Goal: Contribute content: Contribute content

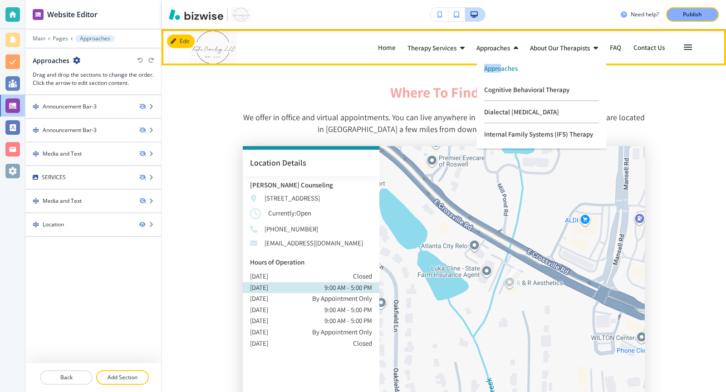
click at [500, 65] on p "Approaches" at bounding box center [541, 68] width 115 height 7
click at [498, 65] on p "Approaches" at bounding box center [541, 68] width 115 height 7
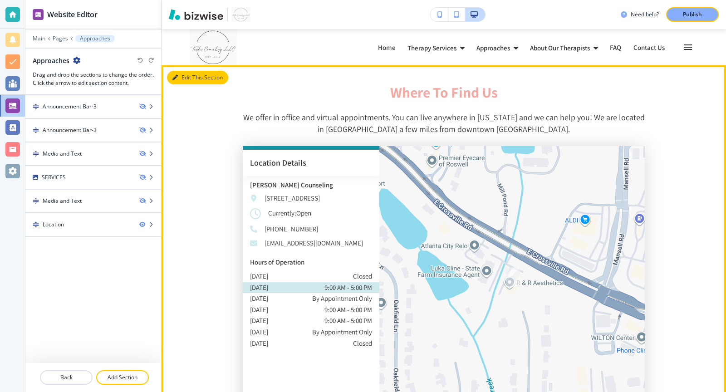
click at [185, 79] on button "Edit This Section" at bounding box center [197, 78] width 61 height 14
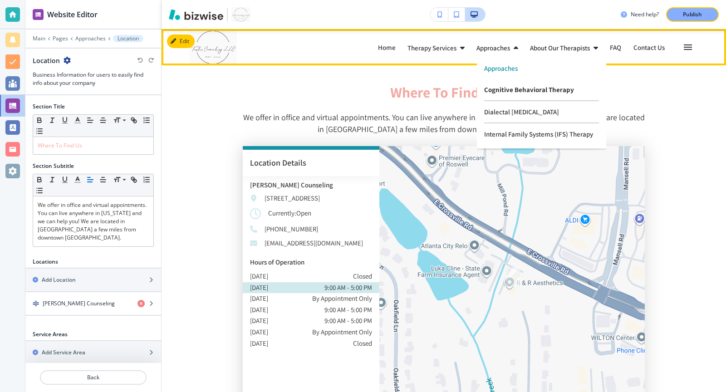
click at [503, 93] on p "Cognitive Behavioral Therapy" at bounding box center [541, 90] width 115 height 22
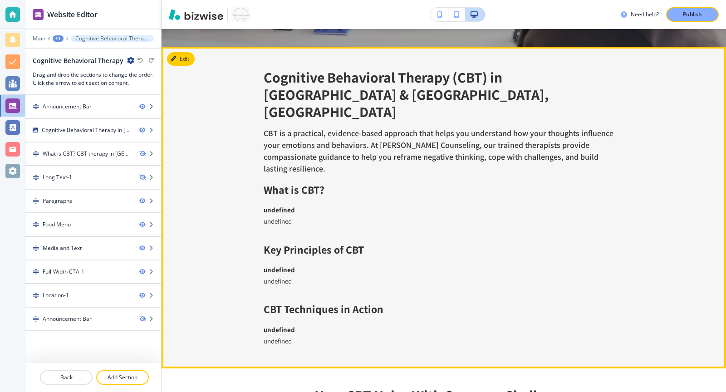
click at [173, 62] on icon "button" at bounding box center [173, 58] width 5 height 5
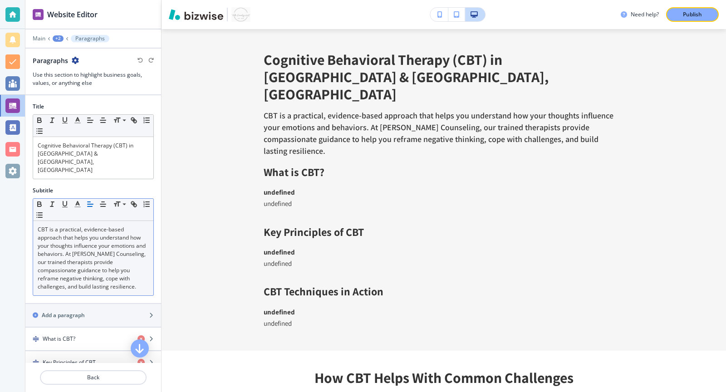
scroll to position [14, 0]
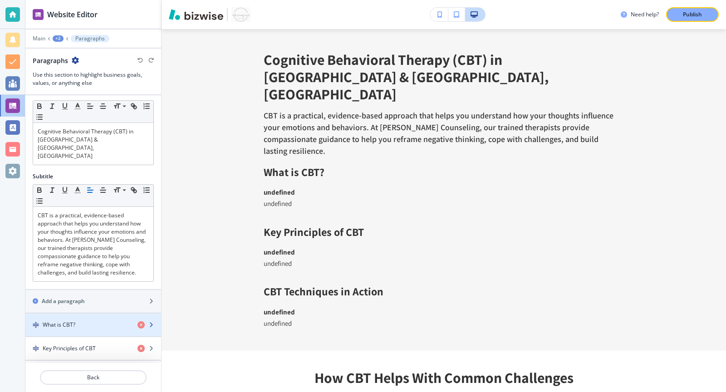
click at [110, 321] on div "What is CBT?" at bounding box center [77, 325] width 105 height 8
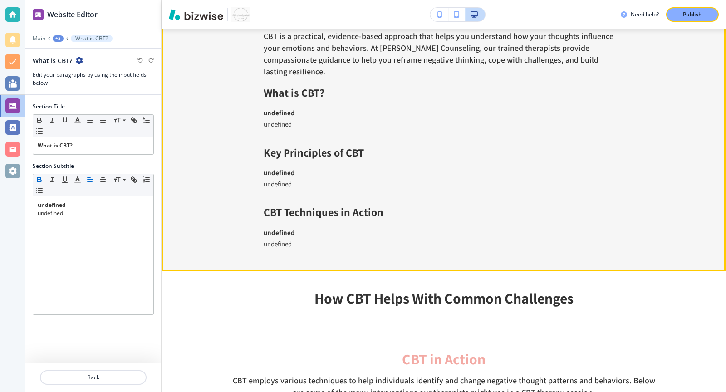
scroll to position [0, 0]
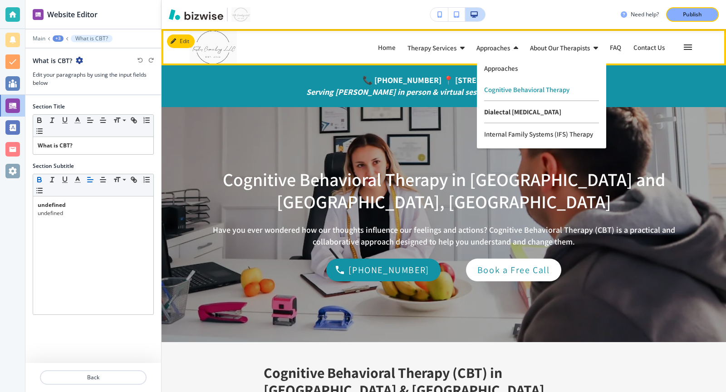
click at [503, 115] on p "Dialectal [MEDICAL_DATA]" at bounding box center [541, 112] width 115 height 22
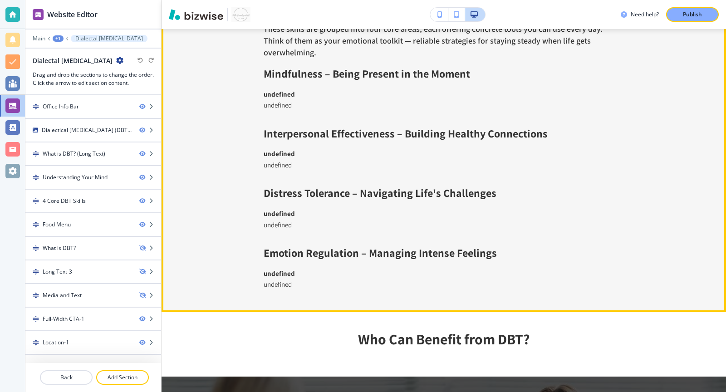
scroll to position [1042, 0]
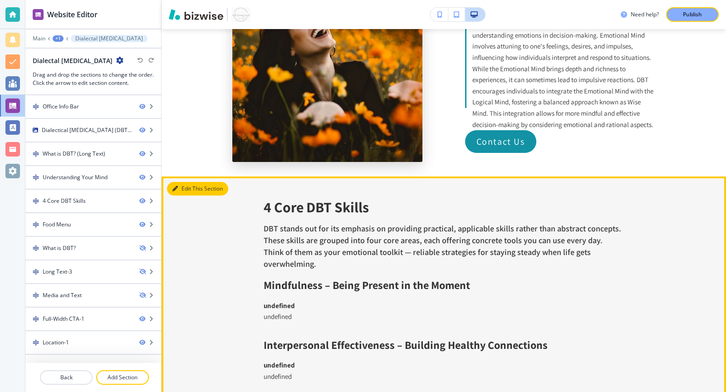
click at [175, 187] on icon "button" at bounding box center [174, 188] width 5 height 5
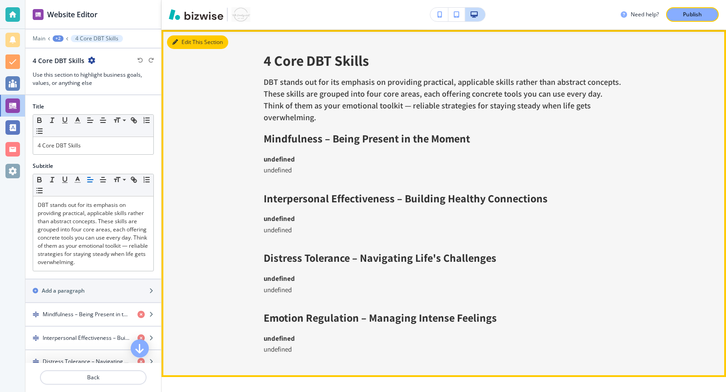
scroll to position [1190, 0]
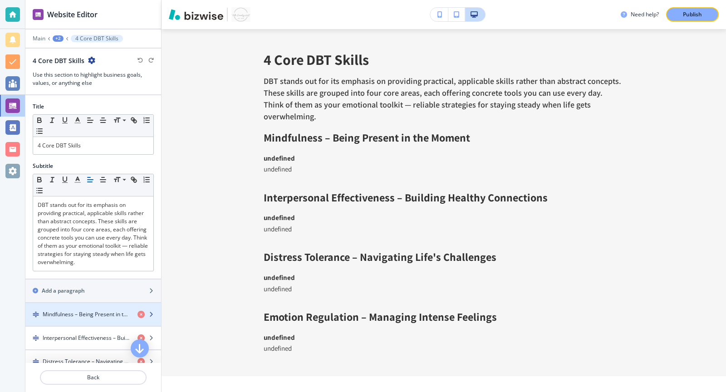
click at [107, 313] on h4 "Mindfulness – Being Present in the Moment" at bounding box center [87, 314] width 88 height 8
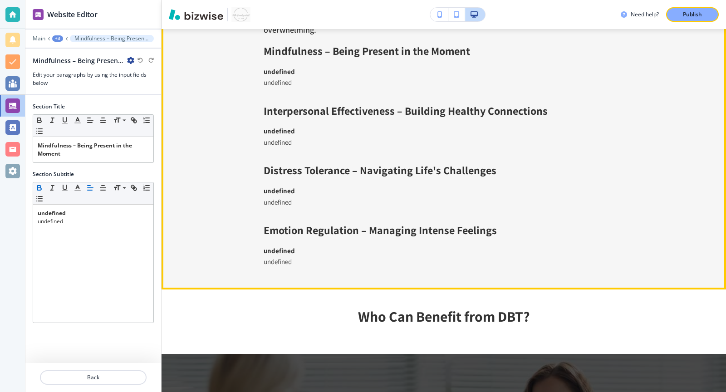
scroll to position [1279, 0]
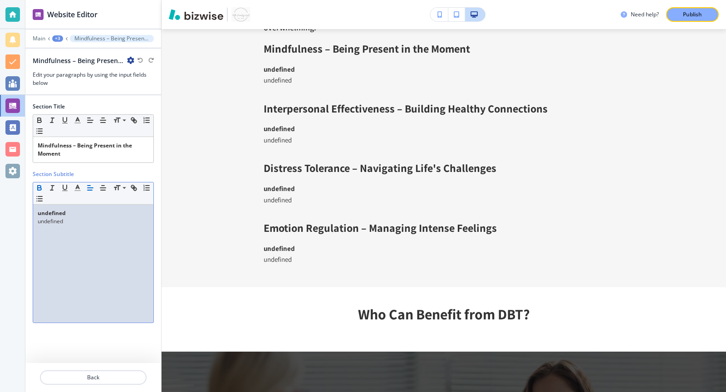
click at [78, 232] on div "undefined undefined" at bounding box center [93, 264] width 120 height 118
drag, startPoint x: 101, startPoint y: 219, endPoint x: 19, endPoint y: 202, distance: 83.5
click at [19, 202] on div "Website Editor Main +3 Mindfulness – Being Present in the Moment Mindfulness – …" at bounding box center [363, 196] width 726 height 392
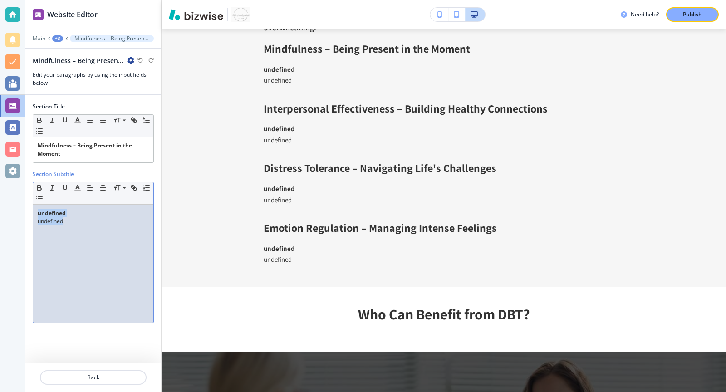
drag, startPoint x: 36, startPoint y: 211, endPoint x: 136, endPoint y: 253, distance: 108.2
click at [136, 253] on div "undefined undefined" at bounding box center [93, 264] width 120 height 118
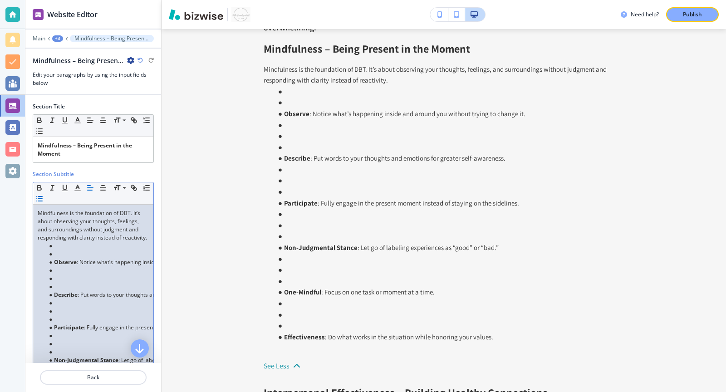
click at [57, 251] on li at bounding box center [97, 254] width 103 height 8
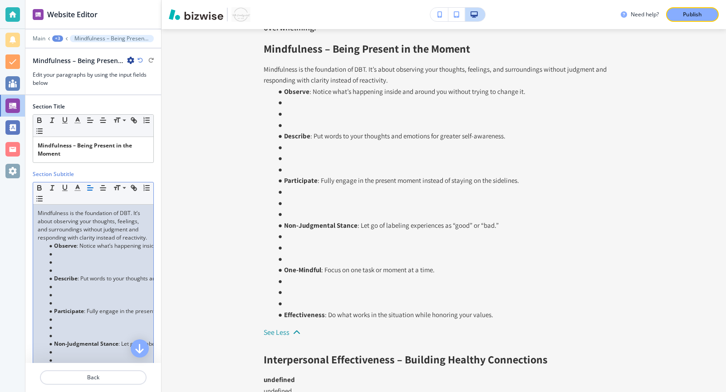
click at [60, 264] on li at bounding box center [97, 262] width 103 height 8
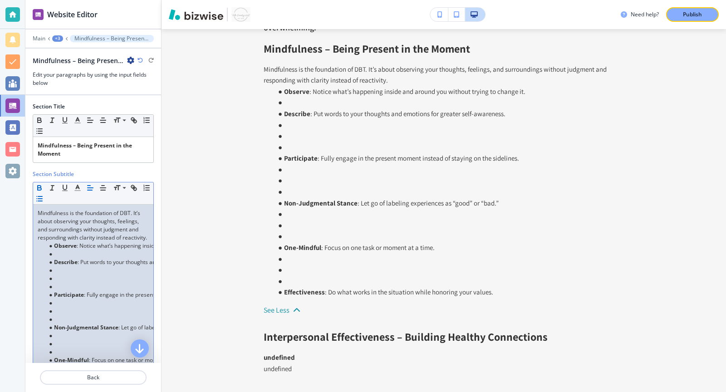
click at [59, 252] on li at bounding box center [97, 254] width 103 height 8
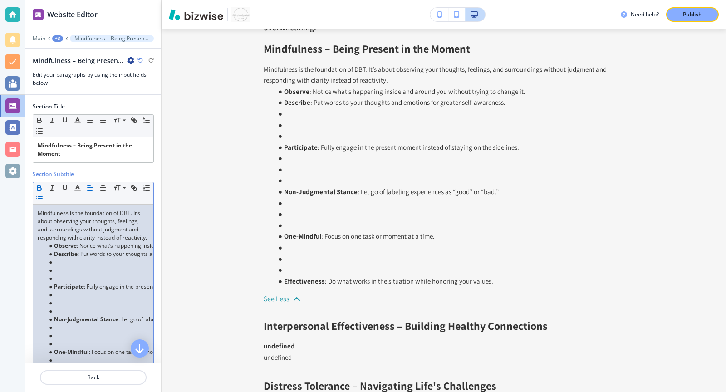
click at [58, 283] on strong "Participate" at bounding box center [69, 287] width 30 height 8
click at [59, 275] on li at bounding box center [97, 278] width 103 height 8
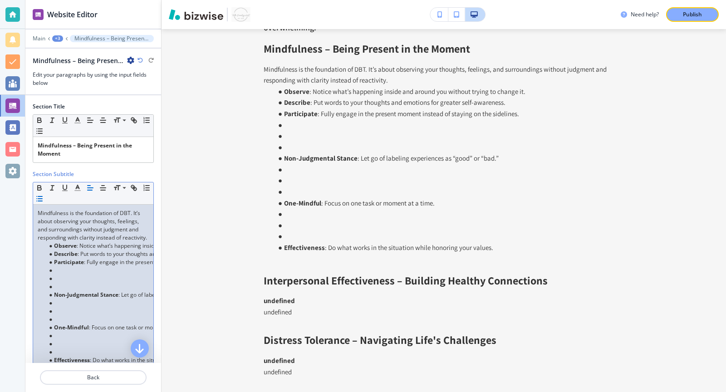
click at [57, 283] on li at bounding box center [97, 287] width 103 height 8
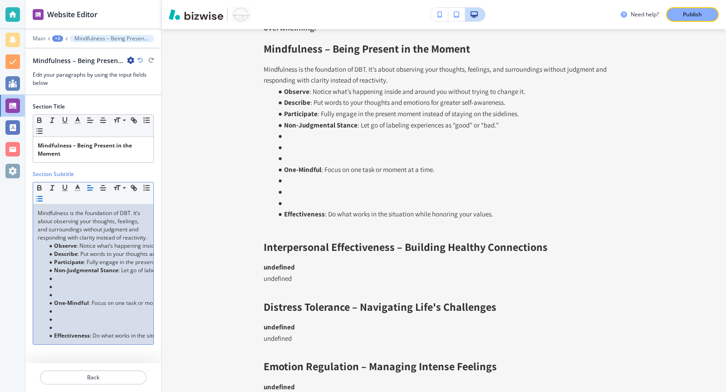
click at [58, 294] on li at bounding box center [97, 295] width 103 height 8
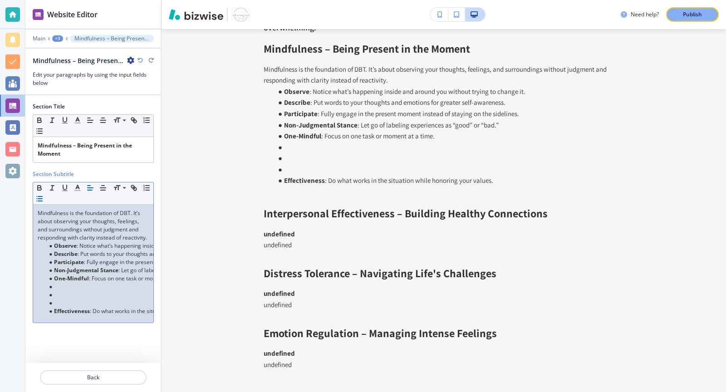
click at [57, 302] on li at bounding box center [97, 303] width 103 height 8
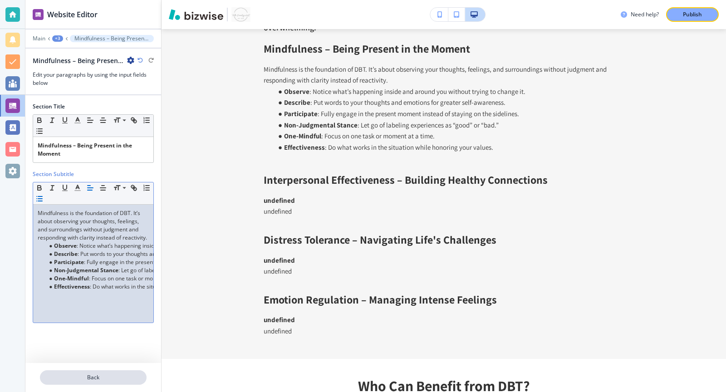
click at [57, 378] on p "Back" at bounding box center [93, 377] width 105 height 8
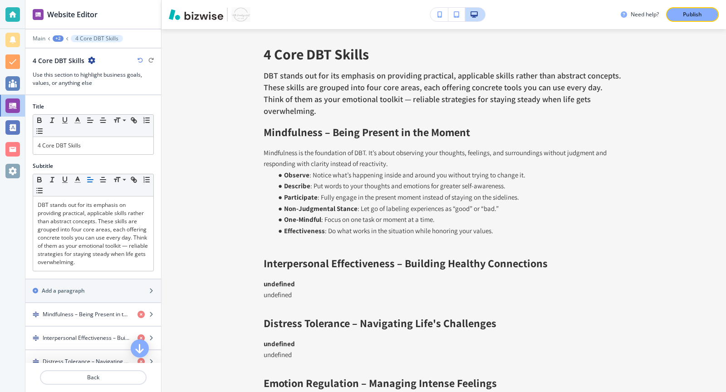
scroll to position [1190, 0]
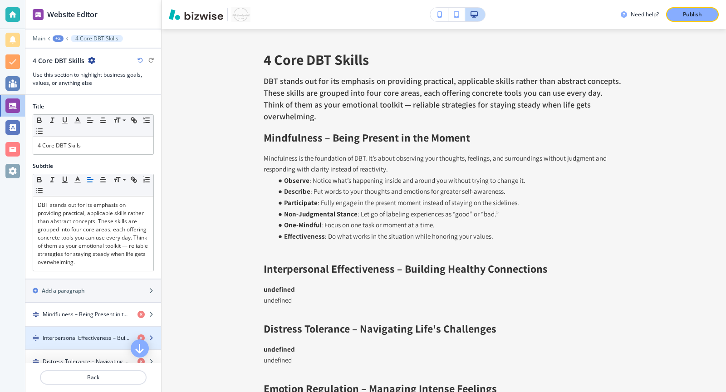
click at [102, 334] on h4 "Interpersonal Effectiveness – Building Healthy Connections" at bounding box center [87, 338] width 88 height 8
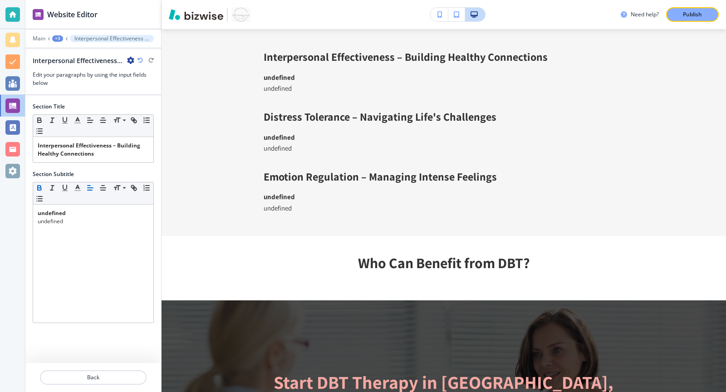
scroll to position [1412, 0]
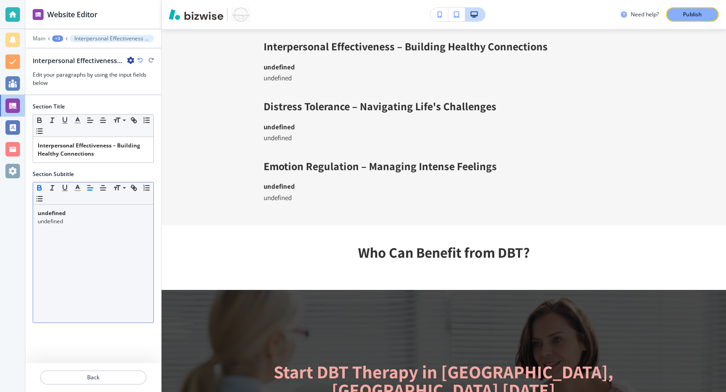
click at [94, 218] on p "undefined" at bounding box center [93, 221] width 111 height 8
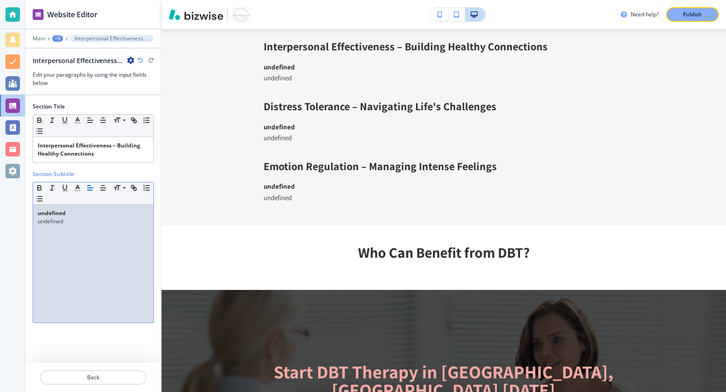
click at [94, 218] on p "undefined" at bounding box center [93, 221] width 111 height 8
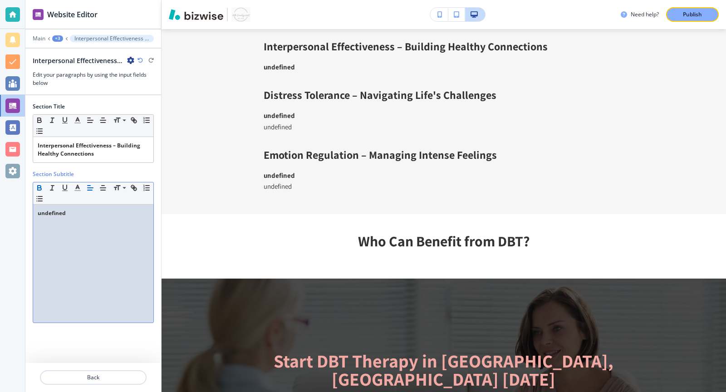
click at [82, 211] on p "undefined" at bounding box center [93, 213] width 111 height 8
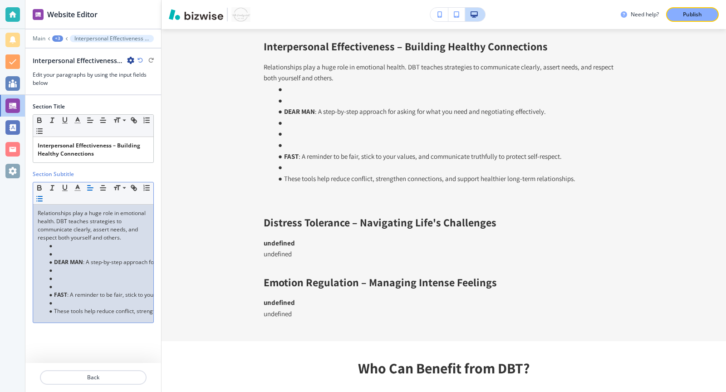
scroll to position [0, 0]
click at [54, 258] on strong "DEAR MAN" at bounding box center [68, 262] width 29 height 8
click at [55, 252] on li at bounding box center [97, 254] width 103 height 8
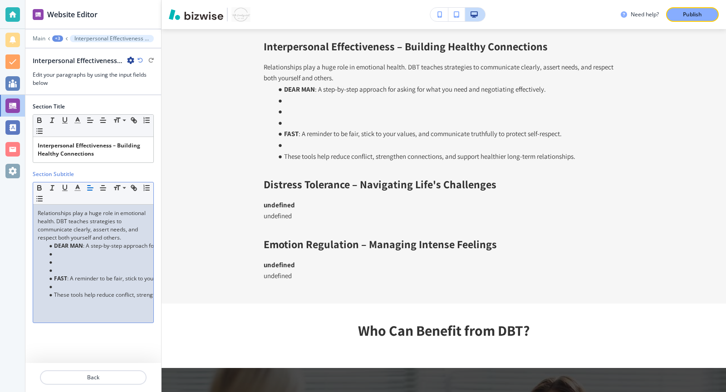
click at [55, 266] on li at bounding box center [97, 270] width 103 height 8
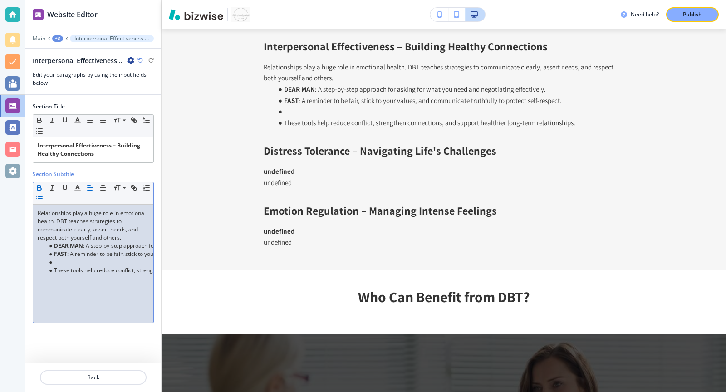
click at [57, 261] on li at bounding box center [97, 262] width 103 height 8
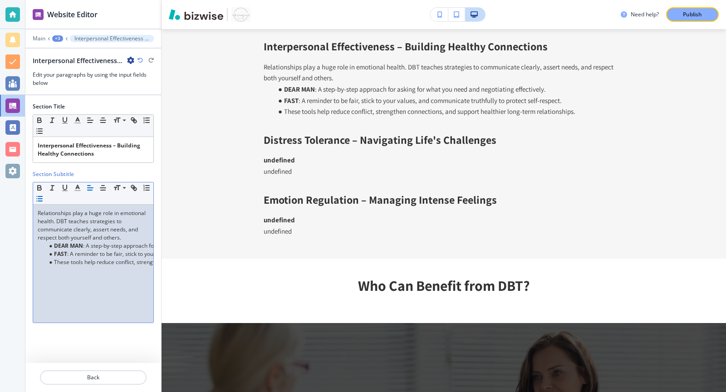
click at [50, 261] on li "These tools help reduce conflict, strengthen connections, and support healthier…" at bounding box center [97, 262] width 103 height 8
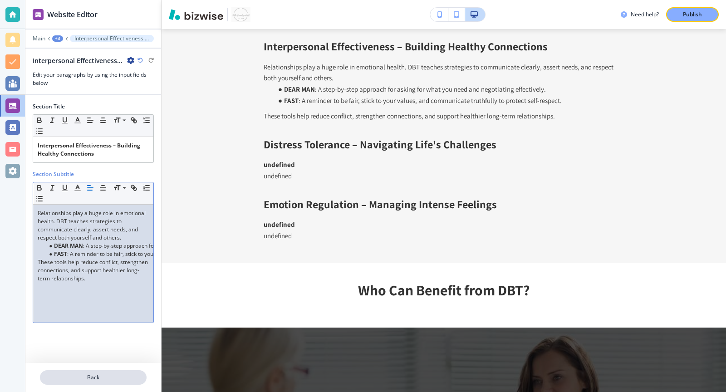
click at [74, 374] on p "Back" at bounding box center [93, 377] width 105 height 8
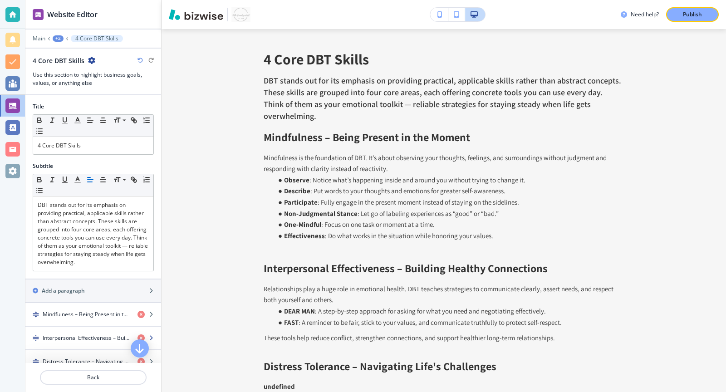
scroll to position [1190, 0]
click at [65, 357] on h4 "Distress Tolerance – Navigating Life's Challenges" at bounding box center [87, 361] width 88 height 8
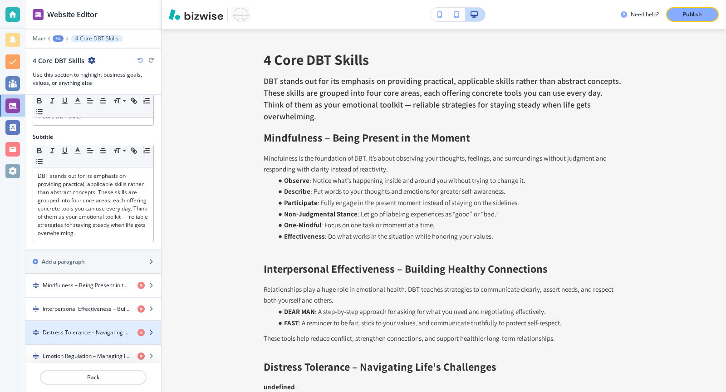
click at [152, 330] on icon "button" at bounding box center [150, 332] width 5 height 5
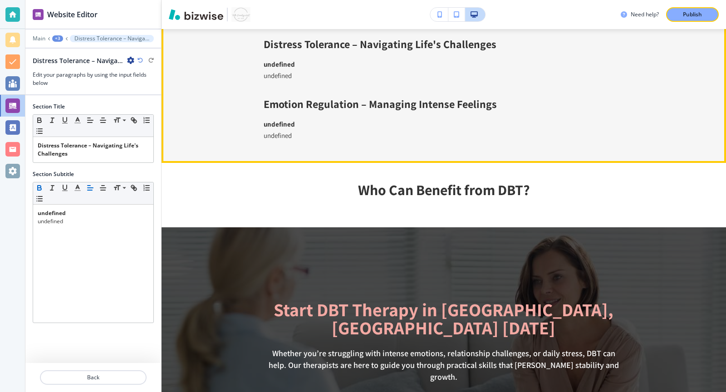
scroll to position [1519, 0]
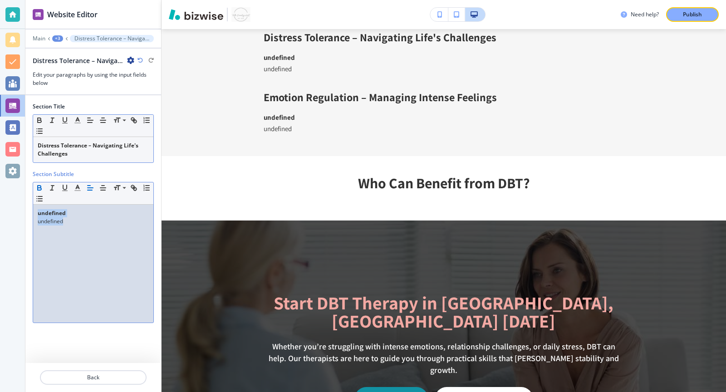
drag, startPoint x: 123, startPoint y: 226, endPoint x: 118, endPoint y: 157, distance: 70.0
click at [118, 157] on div "Section Title Small Normal Large Huge Distress Tolerance – Navigating Life's Ch…" at bounding box center [93, 214] width 121 height 239
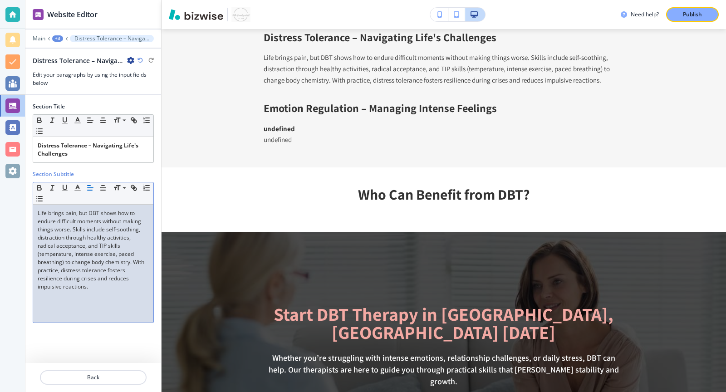
click at [91, 386] on div at bounding box center [93, 388] width 136 height 7
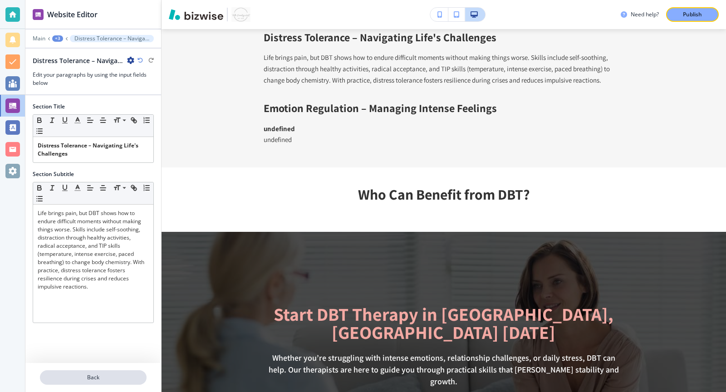
click at [94, 379] on p "Back" at bounding box center [93, 377] width 105 height 8
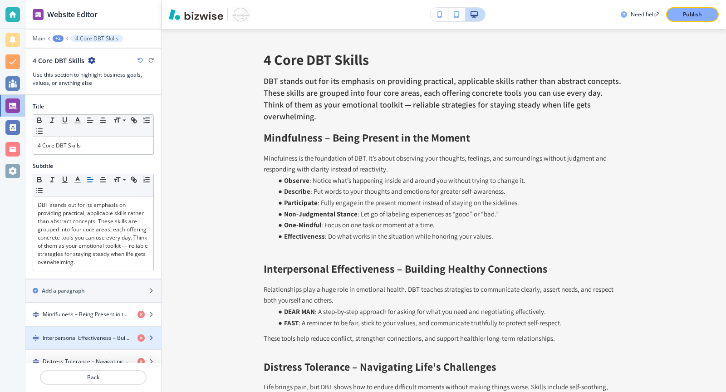
scroll to position [29, 0]
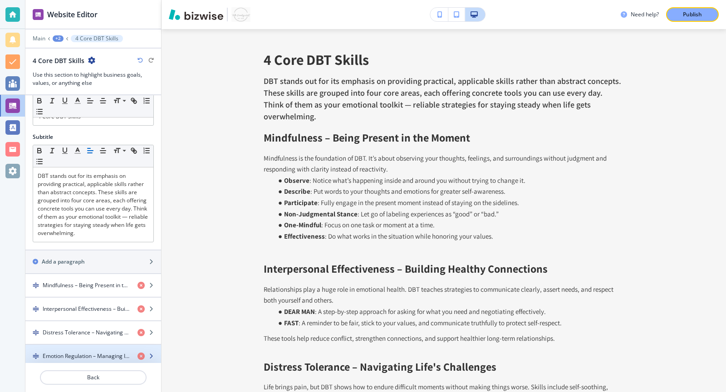
click at [112, 352] on h4 "Emotion Regulation – Managing Intense Feelings" at bounding box center [87, 356] width 88 height 8
click at [148, 353] on icon "button" at bounding box center [150, 355] width 5 height 5
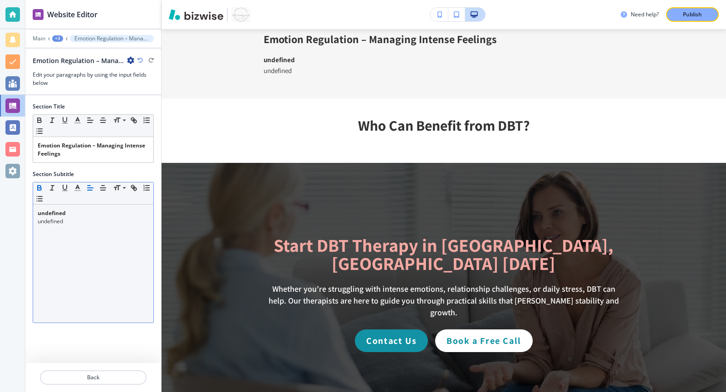
scroll to position [1590, 0]
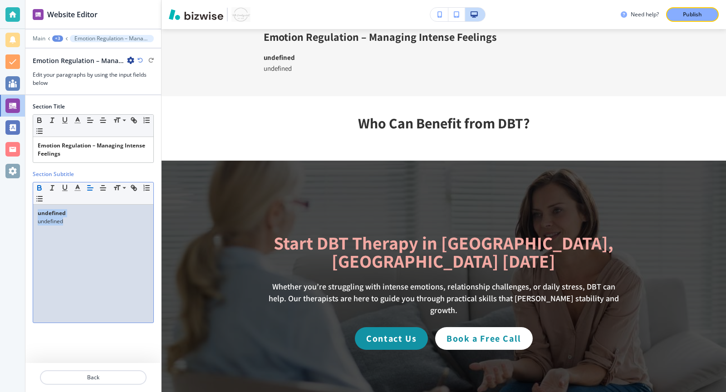
drag, startPoint x: 75, startPoint y: 220, endPoint x: 28, endPoint y: 185, distance: 58.1
click at [28, 185] on div "Section Title Small Normal Large Huge Emotion Regulation – Managing Intense Fee…" at bounding box center [93, 214] width 136 height 239
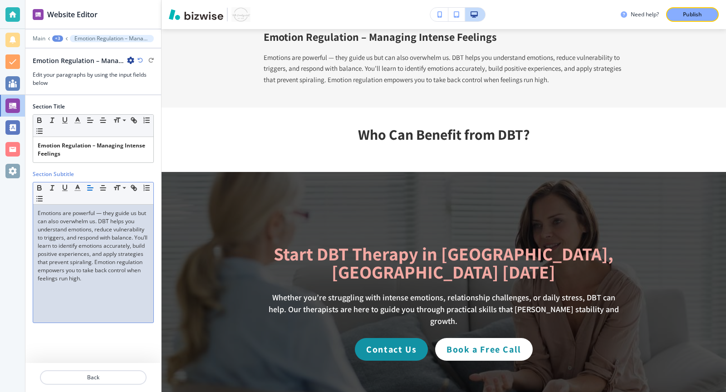
click at [103, 209] on p "Emotions are powerful — they guide us but can also overwhelm us. DBT helps you …" at bounding box center [93, 245] width 111 height 73
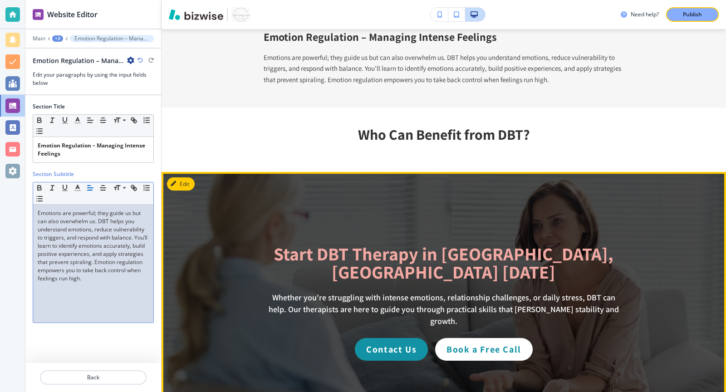
scroll to position [1470, 0]
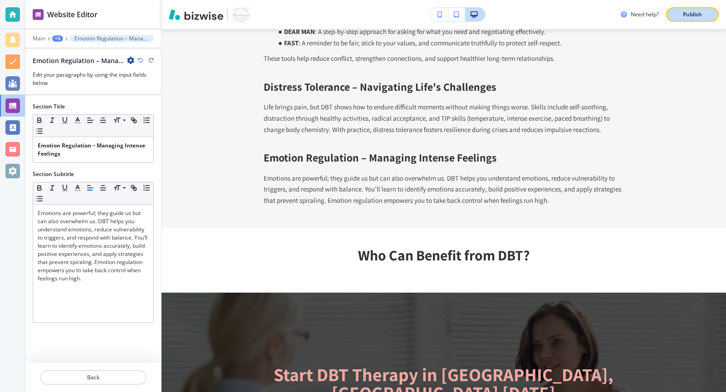
click at [687, 18] on p "Publish" at bounding box center [692, 14] width 19 height 8
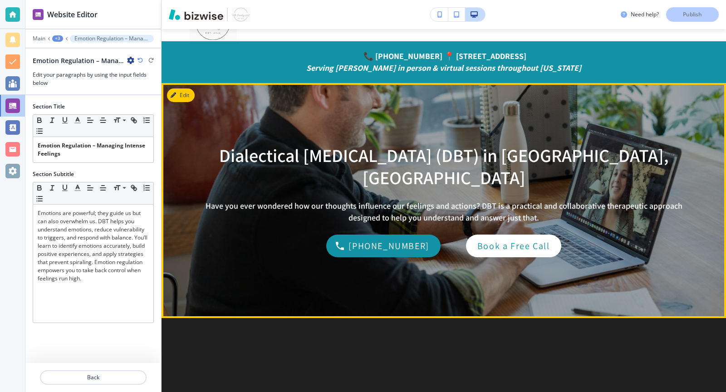
scroll to position [0, 0]
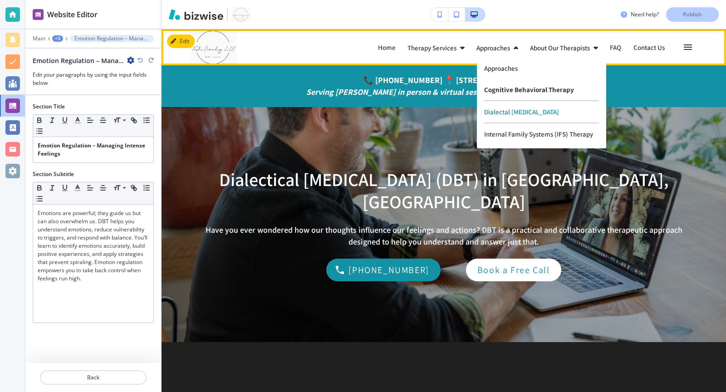
click at [505, 90] on p "Cognitive Behavioral Therapy" at bounding box center [541, 90] width 115 height 22
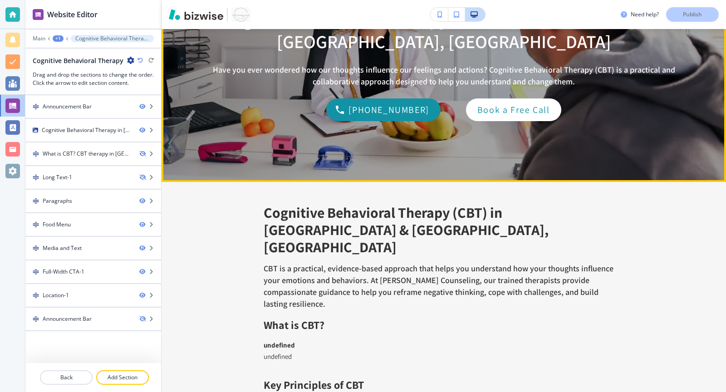
scroll to position [290, 0]
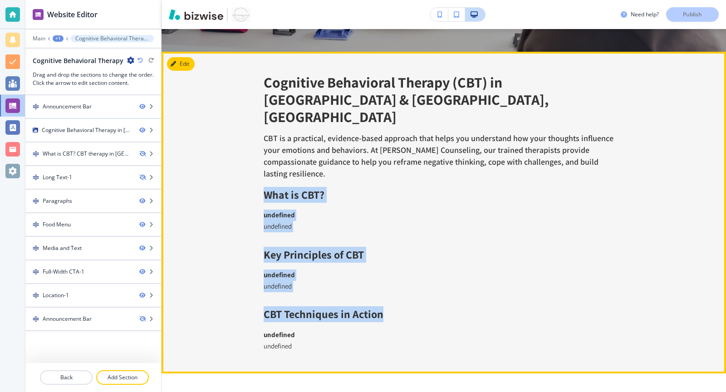
drag, startPoint x: 388, startPoint y: 286, endPoint x: 250, endPoint y: 159, distance: 187.8
click at [250, 159] on div "Cognitive Behavioral Therapy (CBT) in [GEOGRAPHIC_DATA] & [GEOGRAPHIC_DATA], [G…" at bounding box center [443, 213] width 564 height 322
copy div "What is CBT? undefined undefined Key Principles of CBT undefined undefined CBT …"
click at [176, 59] on button "Edit This Section" at bounding box center [197, 64] width 61 height 14
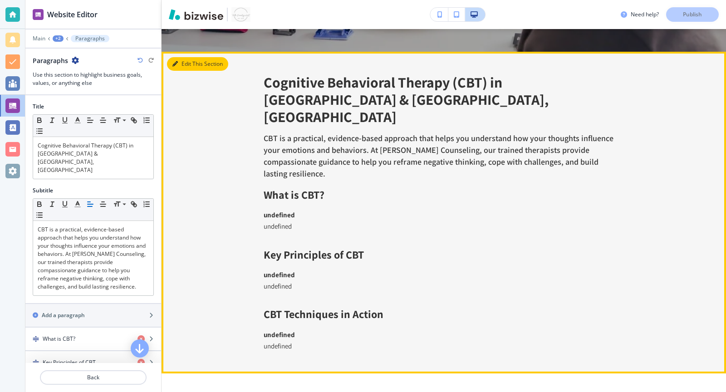
scroll to position [313, 0]
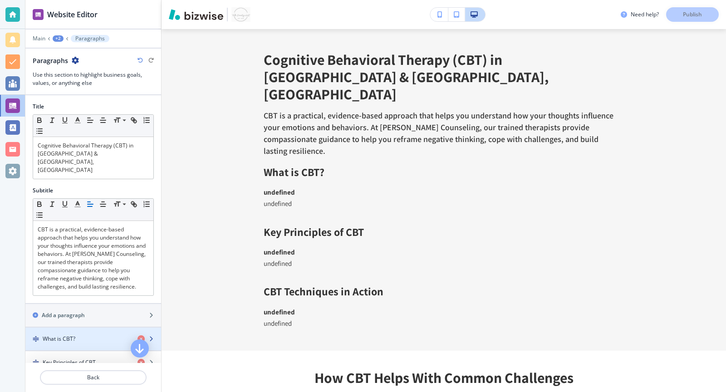
click at [99, 335] on div "What is CBT?" at bounding box center [77, 339] width 105 height 8
click at [157, 335] on div "button" at bounding box center [149, 338] width 24 height 7
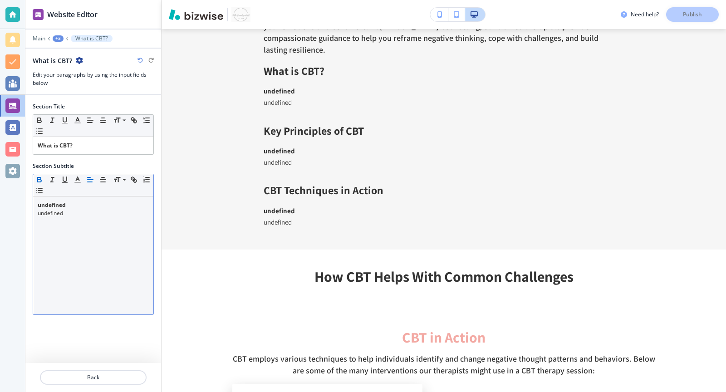
scroll to position [419, 0]
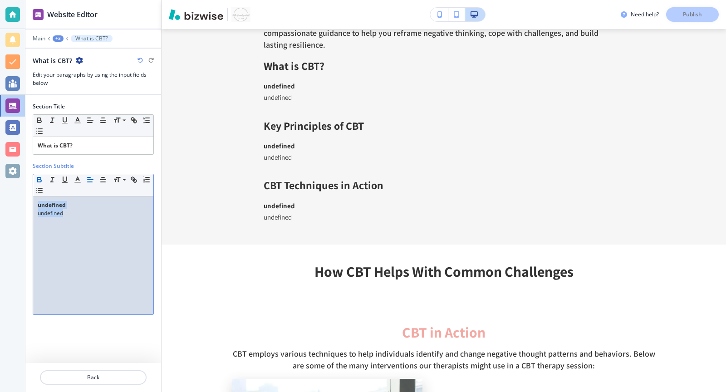
drag, startPoint x: 76, startPoint y: 213, endPoint x: 31, endPoint y: 185, distance: 53.4
click at [31, 185] on div "Section Title Small Normal Large Huge What is CBT? Section Subtitle Small Norma…" at bounding box center [93, 210] width 136 height 230
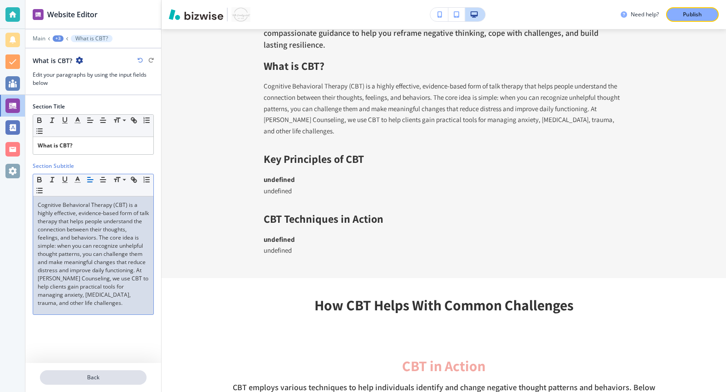
click at [79, 374] on p "Back" at bounding box center [93, 377] width 105 height 8
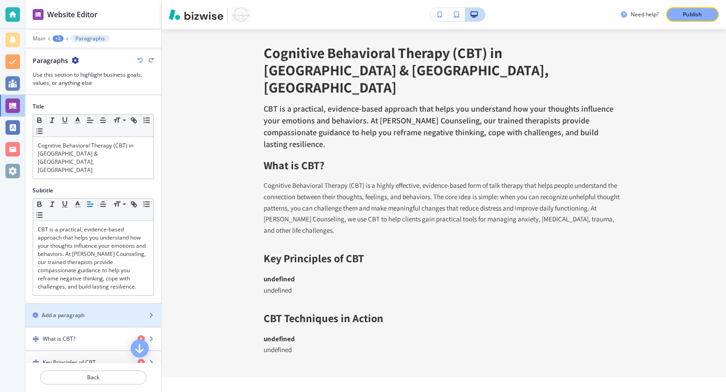
scroll to position [313, 0]
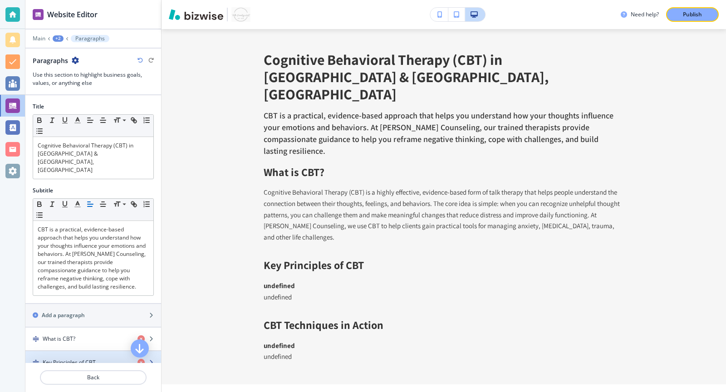
click at [76, 358] on h4 "Key Principles of CBT" at bounding box center [69, 362] width 53 height 8
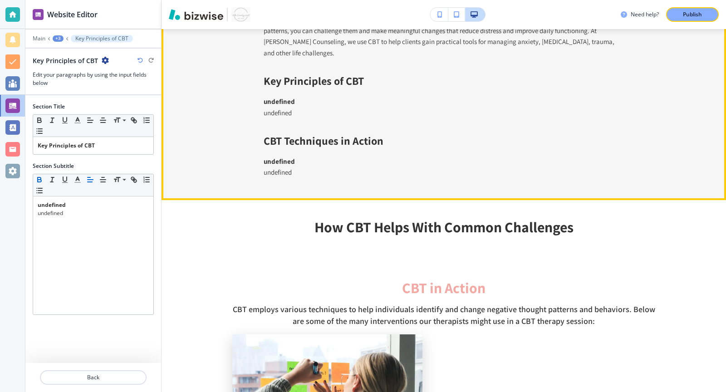
scroll to position [501, 0]
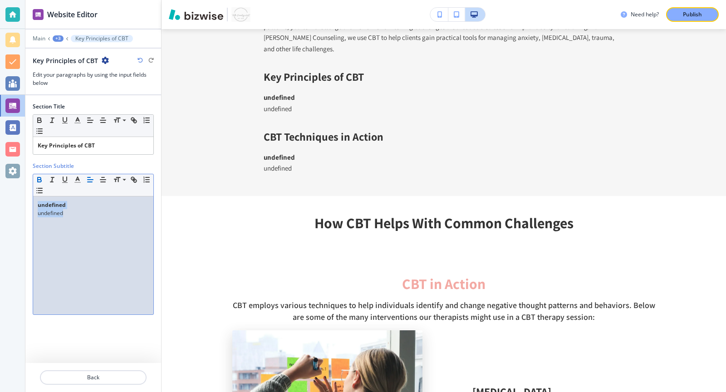
drag, startPoint x: 87, startPoint y: 214, endPoint x: 29, endPoint y: 171, distance: 71.4
click at [29, 171] on div "Section Title Small Normal Large Huge Key Principles of CBT Section Subtitle Sm…" at bounding box center [93, 210] width 136 height 230
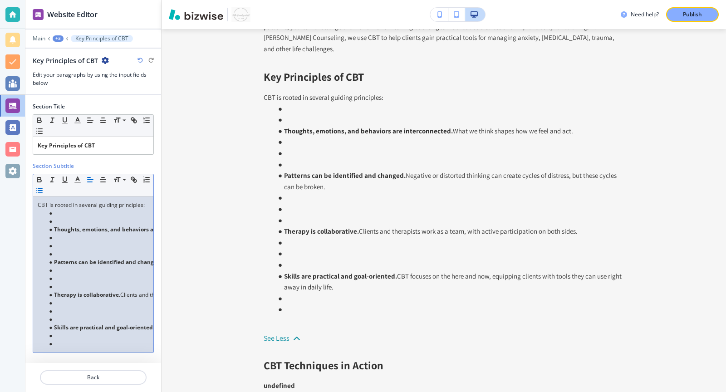
click at [64, 222] on li at bounding box center [97, 221] width 103 height 8
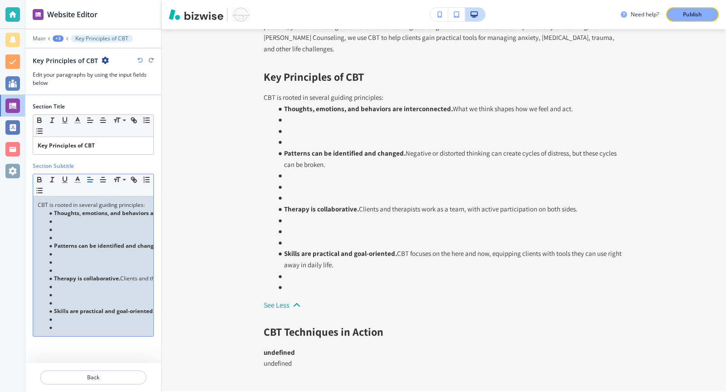
click at [59, 236] on li at bounding box center [97, 238] width 103 height 8
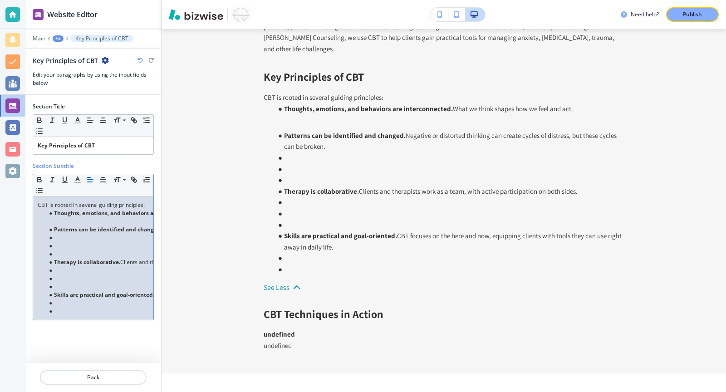
click at [59, 250] on li at bounding box center [97, 254] width 103 height 8
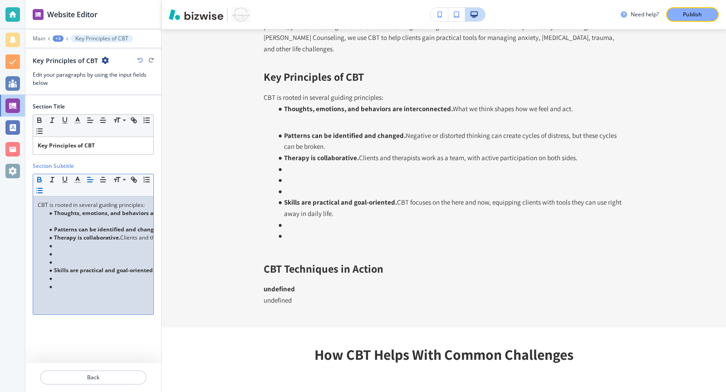
click at [57, 219] on p at bounding box center [93, 221] width 111 height 8
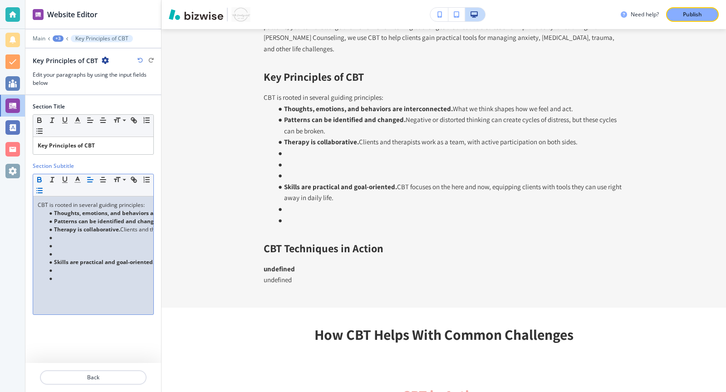
click at [57, 251] on li at bounding box center [97, 254] width 103 height 8
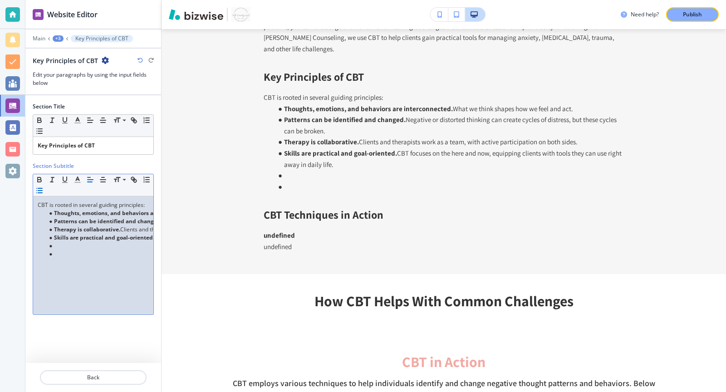
click at [56, 259] on div "CBT is rooted in several guiding principles: Thoughts, emotions, and behaviors …" at bounding box center [93, 255] width 120 height 118
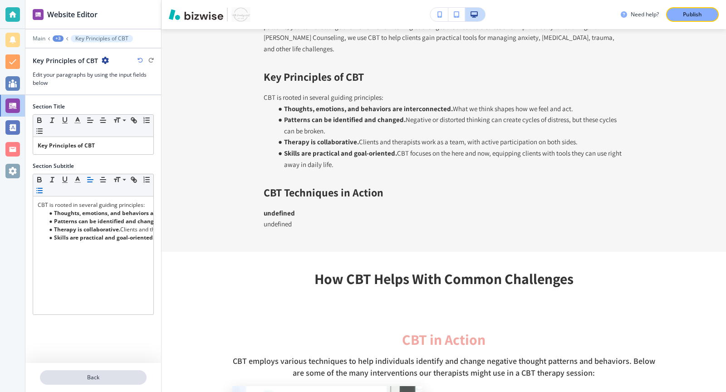
click at [51, 381] on p "Back" at bounding box center [93, 377] width 105 height 8
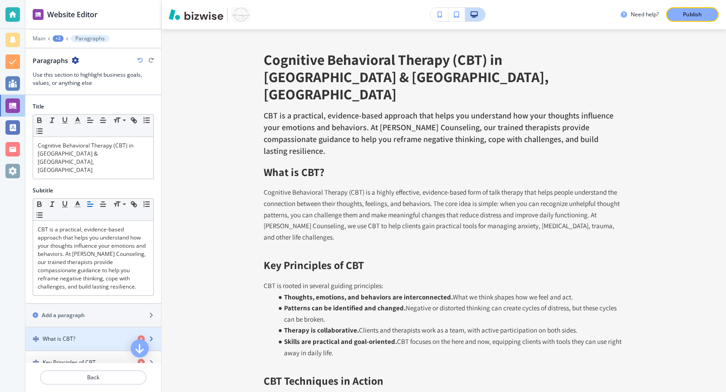
scroll to position [14, 0]
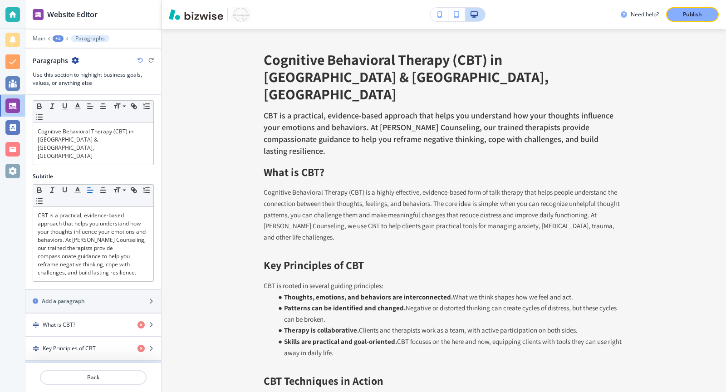
click at [100, 368] on h4 "CBT Techniques in Action" at bounding box center [75, 372] width 64 height 8
click at [152, 369] on icon "button" at bounding box center [150, 371] width 5 height 5
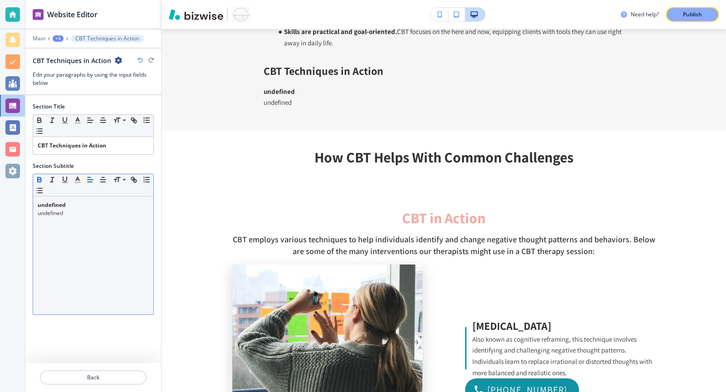
scroll to position [624, 0]
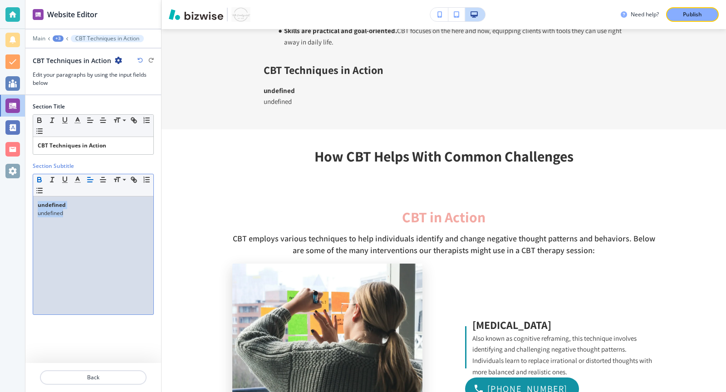
drag, startPoint x: 88, startPoint y: 213, endPoint x: 85, endPoint y: 171, distance: 41.8
click at [85, 171] on div "Section Subtitle Small Normal Large Huge undefined undefined" at bounding box center [93, 238] width 121 height 153
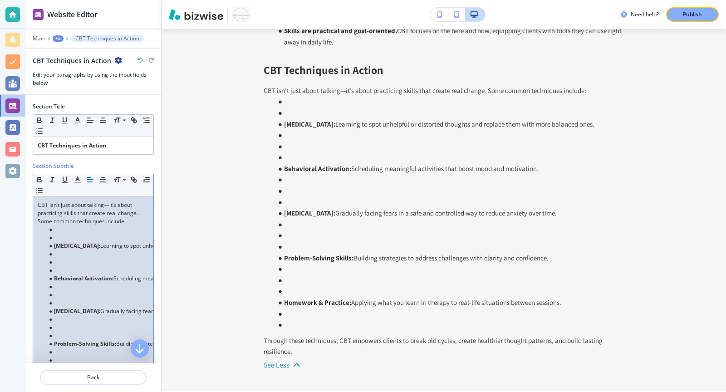
click at [64, 242] on strong "[MEDICAL_DATA]:" at bounding box center [77, 246] width 46 height 8
click at [63, 236] on li at bounding box center [97, 238] width 103 height 8
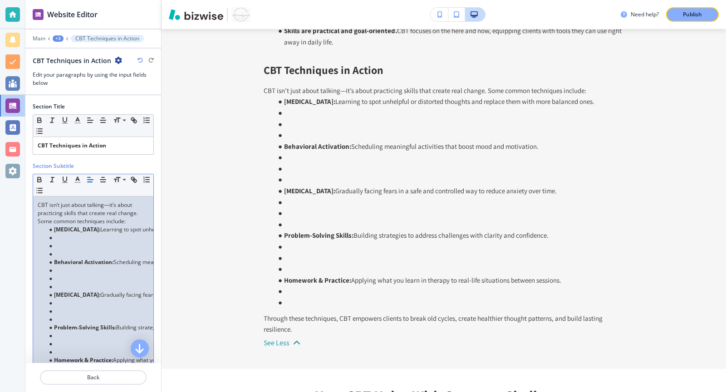
click at [59, 250] on li at bounding box center [97, 254] width 103 height 8
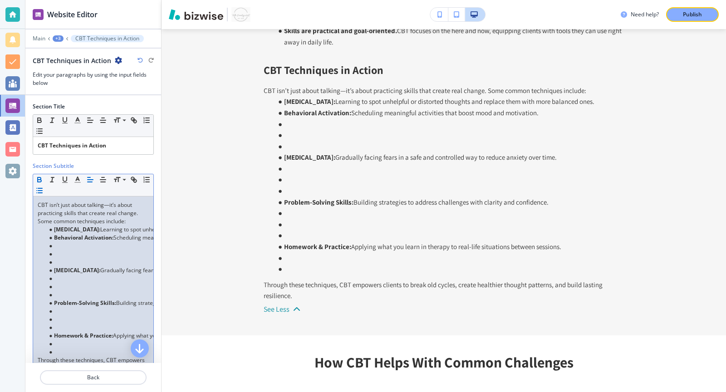
click at [58, 260] on li at bounding box center [97, 262] width 103 height 8
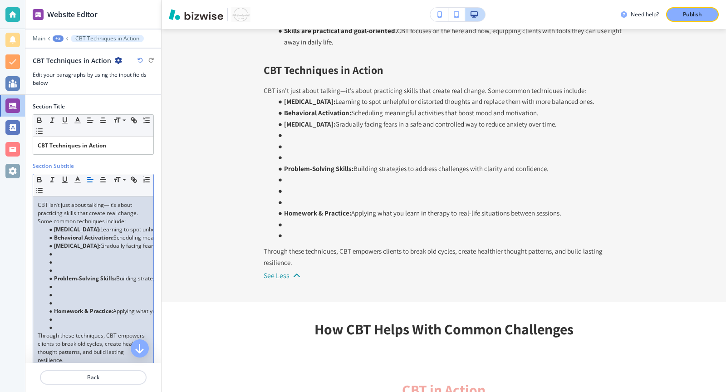
click at [59, 269] on li at bounding box center [97, 270] width 103 height 8
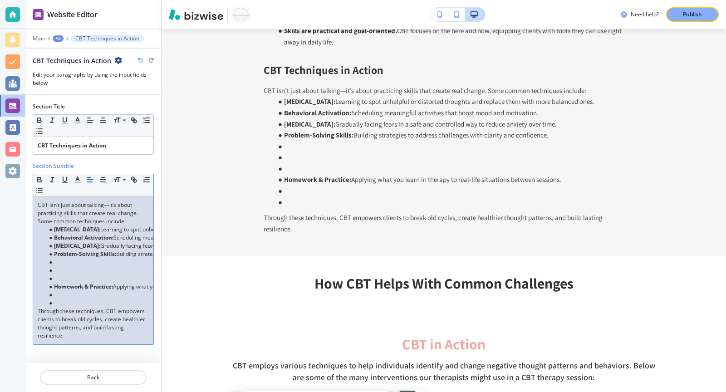
click at [58, 276] on li at bounding box center [97, 278] width 103 height 8
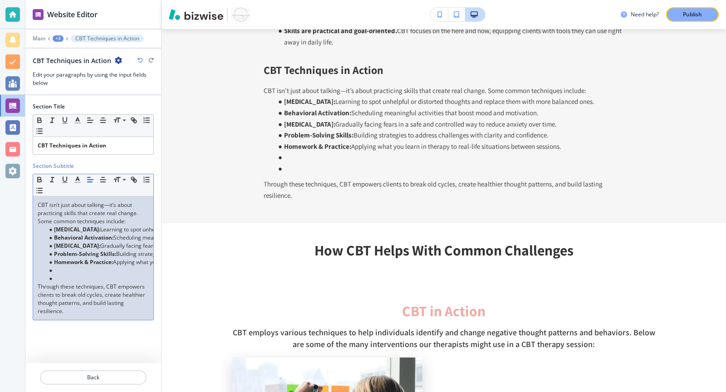
click at [61, 279] on li at bounding box center [97, 278] width 103 height 8
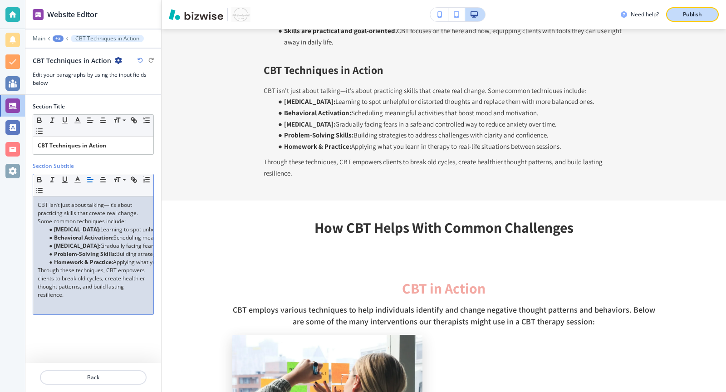
click at [697, 17] on p "Publish" at bounding box center [692, 14] width 19 height 8
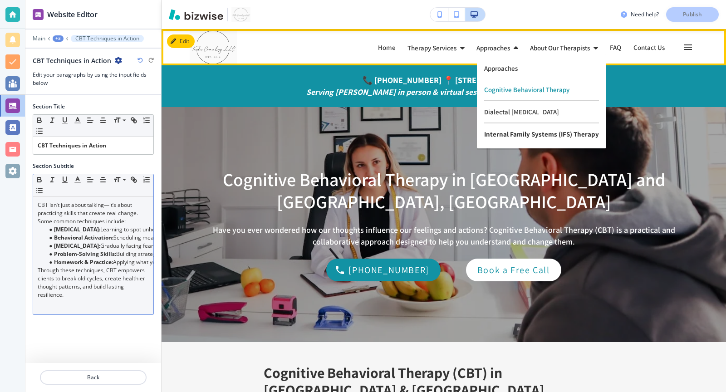
click at [503, 131] on p "Internal Family Systems (IFS) Therapy" at bounding box center [541, 133] width 115 height 21
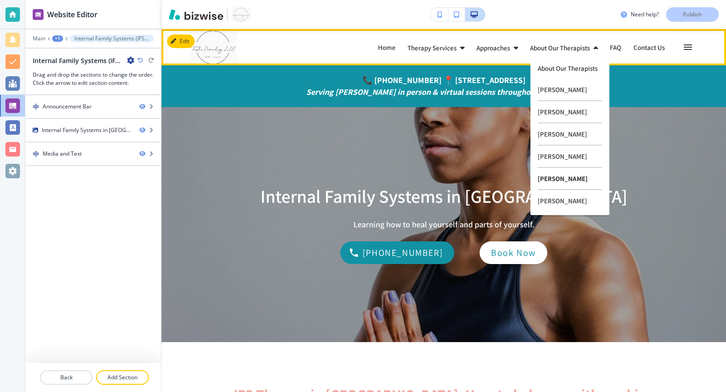
click at [545, 180] on p "[PERSON_NAME]" at bounding box center [570, 179] width 64 height 22
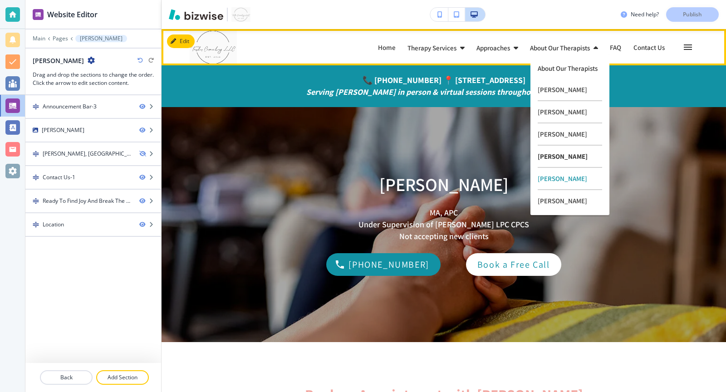
click at [561, 154] on p "[PERSON_NAME]" at bounding box center [570, 157] width 64 height 22
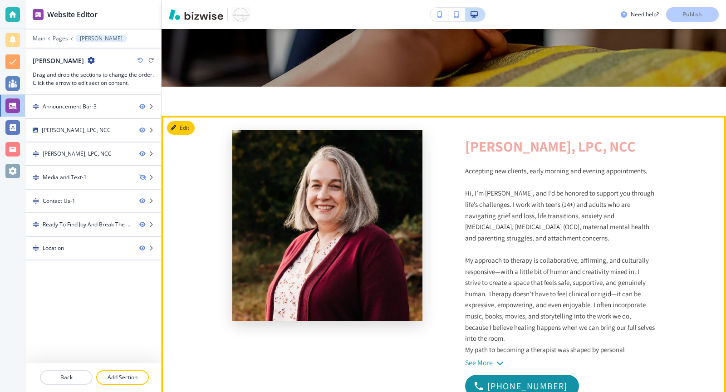
scroll to position [347, 0]
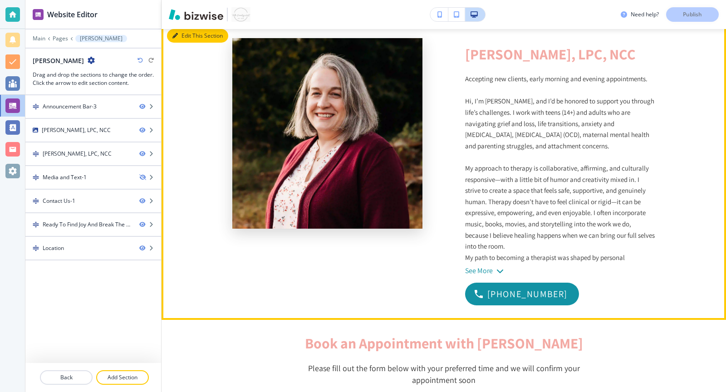
click at [184, 36] on button "Edit This Section" at bounding box center [197, 36] width 61 height 14
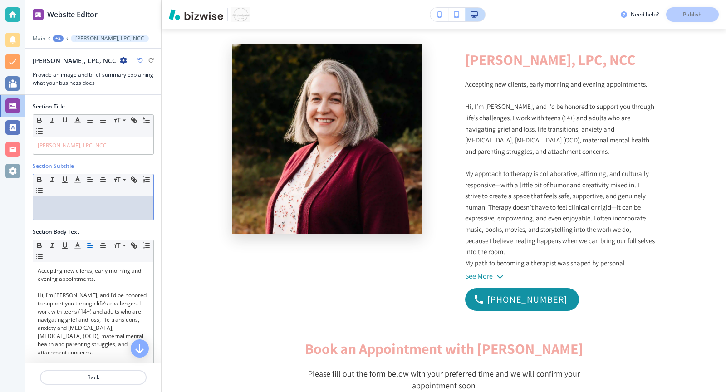
click at [79, 201] on p at bounding box center [93, 205] width 111 height 8
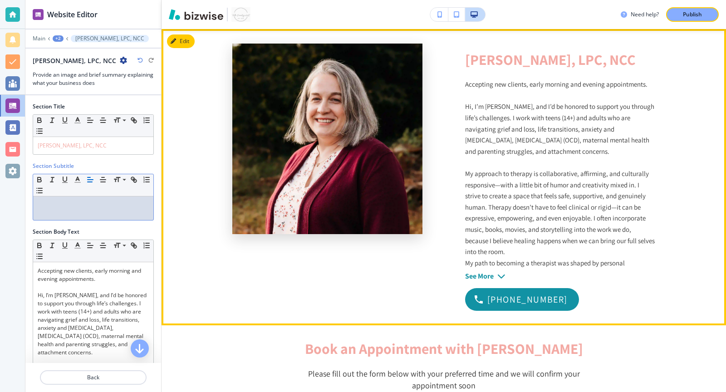
click at [489, 272] on div "See More" at bounding box center [479, 276] width 29 height 8
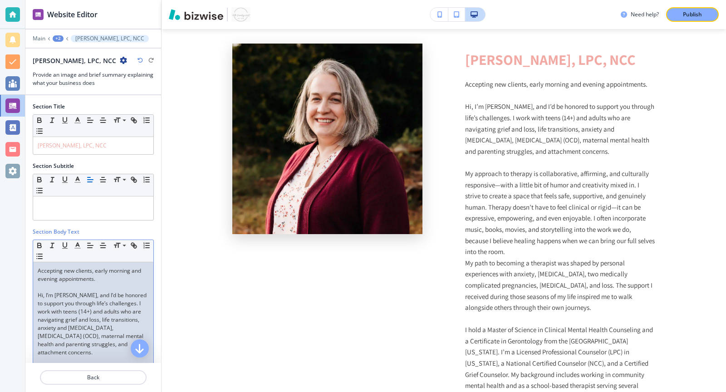
drag, startPoint x: 106, startPoint y: 275, endPoint x: 17, endPoint y: 261, distance: 90.4
click at [17, 261] on div "Website Editor Main +2 [PERSON_NAME], LPC, NCC [PERSON_NAME], LPC, NCC Provide …" at bounding box center [363, 196] width 726 height 392
copy p "Accepting new clients, early morning and evening appointments."
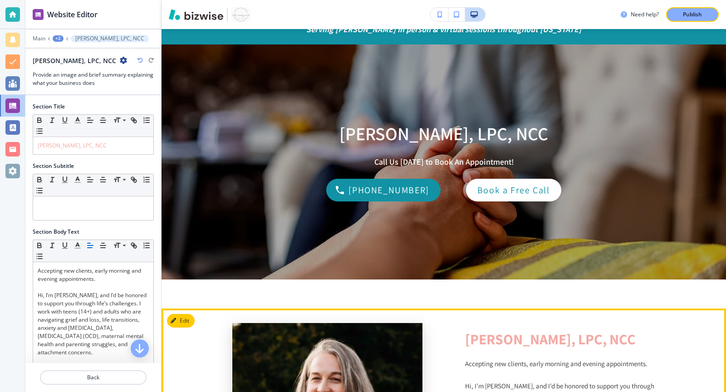
scroll to position [94, 0]
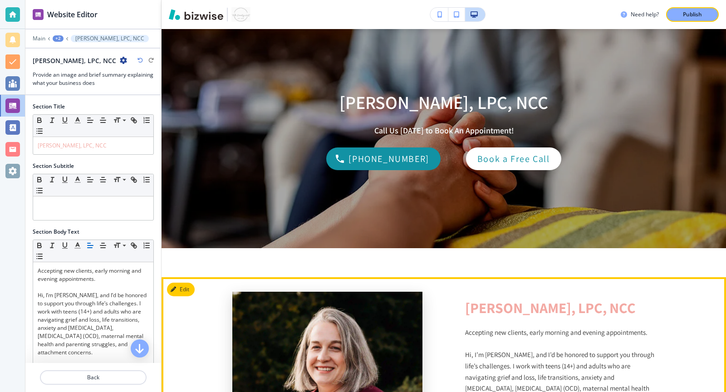
drag, startPoint x: 572, startPoint y: 127, endPoint x: 464, endPoint y: 305, distance: 208.4
copy div "Lorem Ipsumdo, SIT, AME Consectet adi elitsed, doeiu tempori utl etdolor magnaa…"
click at [180, 284] on button "Edit This Section" at bounding box center [197, 290] width 61 height 14
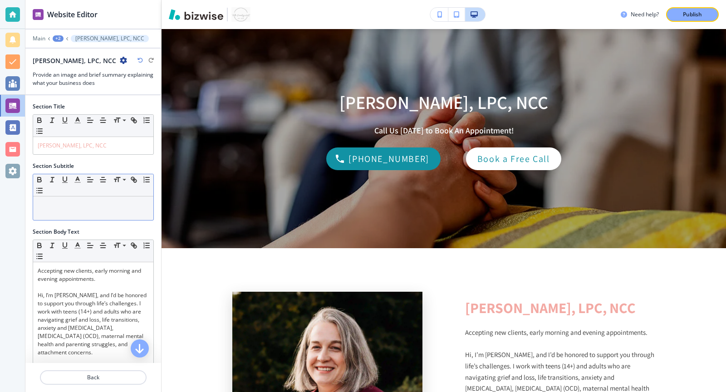
click at [101, 203] on p at bounding box center [93, 205] width 111 height 8
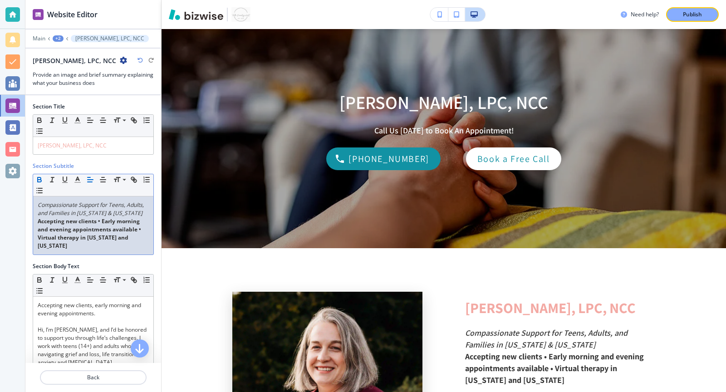
scroll to position [0, 0]
click at [140, 210] on p "Compassionate Support for Teens, Adults, and Families in [US_STATE] & [US_STATE]" at bounding box center [93, 209] width 111 height 16
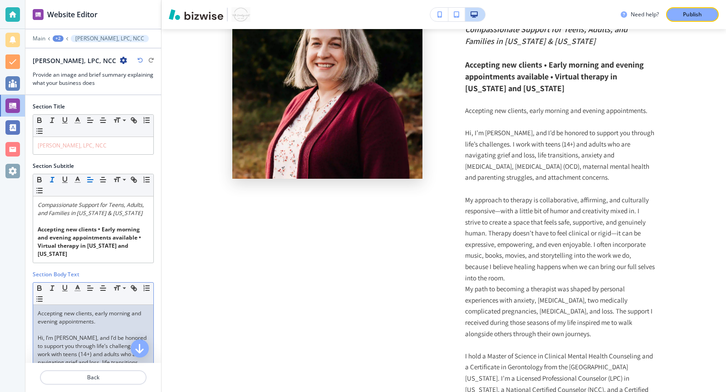
drag, startPoint x: 134, startPoint y: 260, endPoint x: 112, endPoint y: 5, distance: 256.9
click at [112, 5] on div "Website Editor Main +2 [PERSON_NAME], LPC, NCC [PERSON_NAME], LPC, NCC Provide …" at bounding box center [93, 196] width 136 height 392
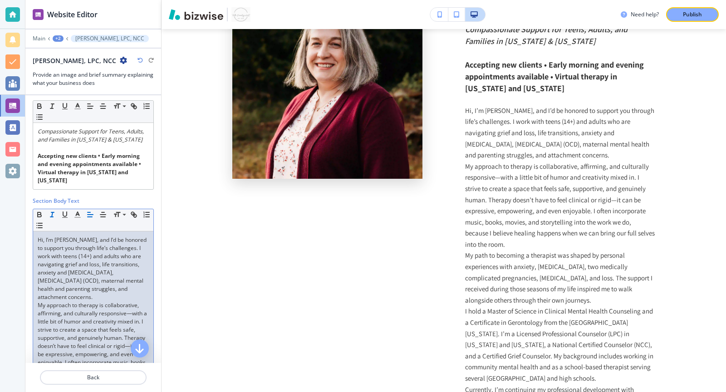
click at [103, 283] on p "Hi, I’m [PERSON_NAME], and I’d be honored to support you through life’s challen…" at bounding box center [93, 268] width 111 height 65
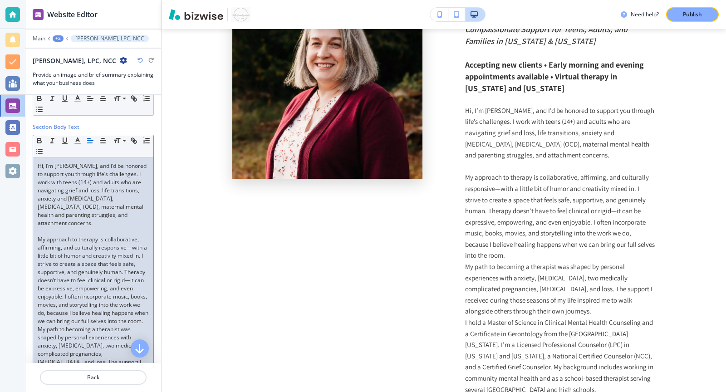
scroll to position [149, 0]
click at [129, 268] on p "My approach to therapy is collaborative, affirming, and culturally responsive—w…" at bounding box center [93, 279] width 111 height 90
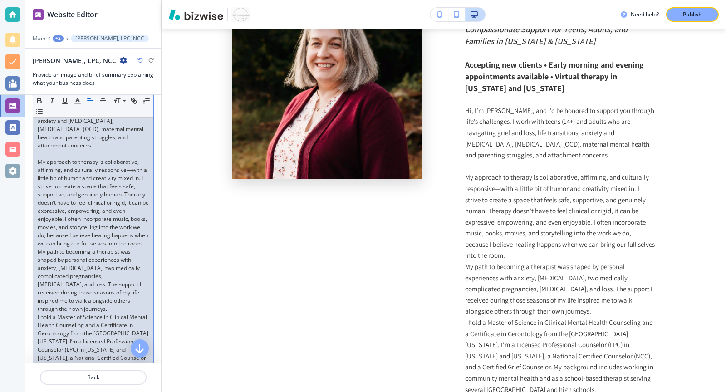
scroll to position [227, 0]
click at [104, 296] on p "My path to becoming a therapist was shaped by personal experiences with anxiety…" at bounding box center [93, 278] width 111 height 65
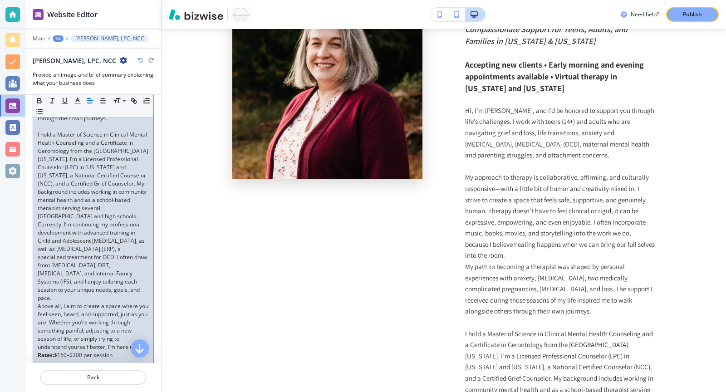
scroll to position [418, 0]
click at [74, 279] on p "Currently, I’m continuing my professional development with advanced training in…" at bounding box center [93, 259] width 111 height 82
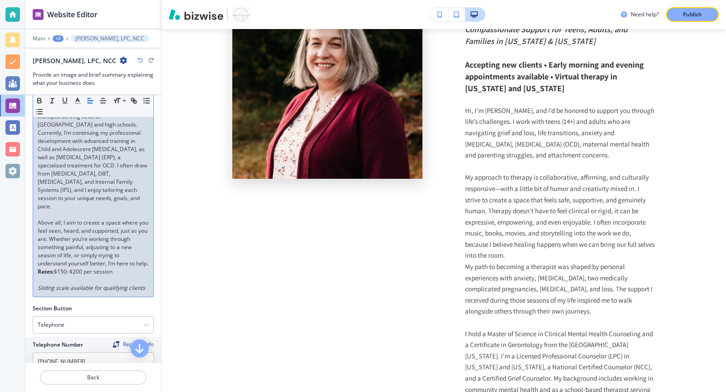
scroll to position [509, 0]
click at [89, 256] on p "Above all, I aim to create a space where you feel seen, heard, and supported, j…" at bounding box center [93, 241] width 111 height 49
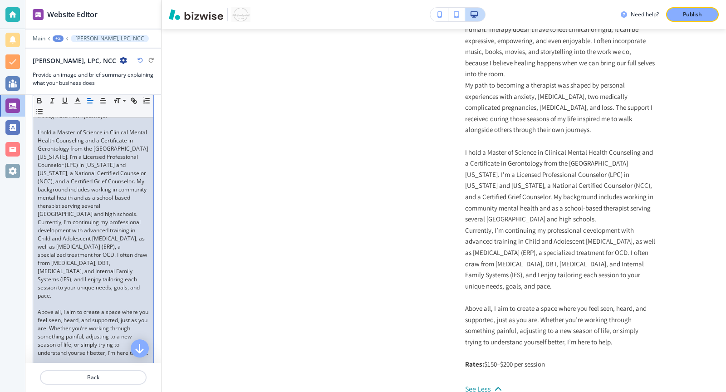
scroll to position [413, 0]
click at [120, 207] on p "I hold a Master of Science in Clinical Mental Health Counseling and a Certifica…" at bounding box center [93, 178] width 111 height 90
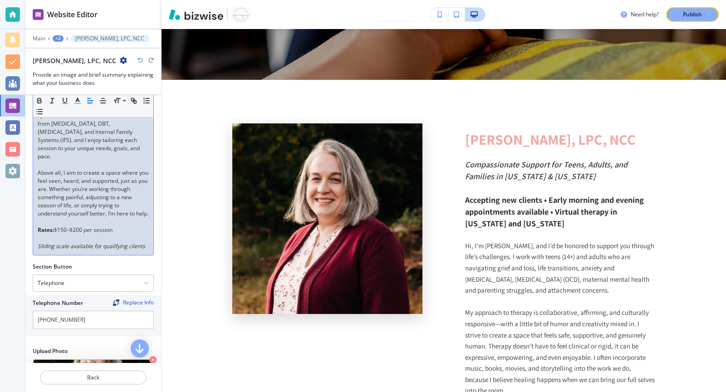
scroll to position [566, 0]
click at [74, 376] on p "Back" at bounding box center [93, 377] width 105 height 8
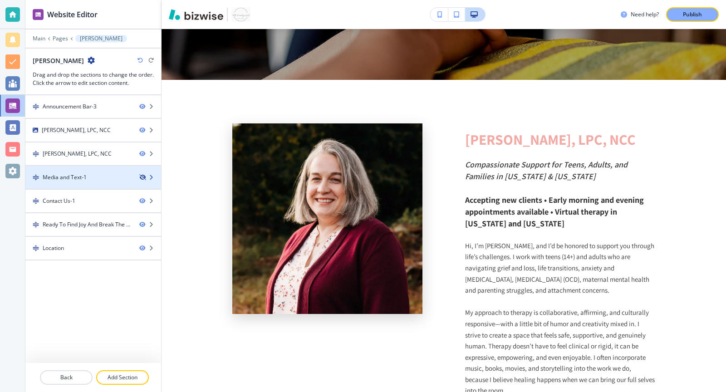
click at [139, 175] on icon "button" at bounding box center [141, 177] width 5 height 5
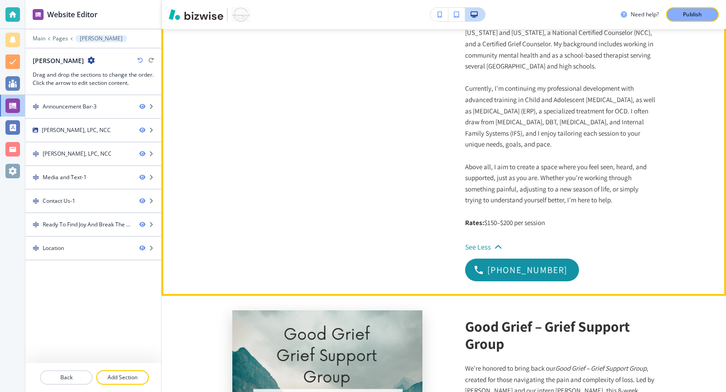
scroll to position [905, 0]
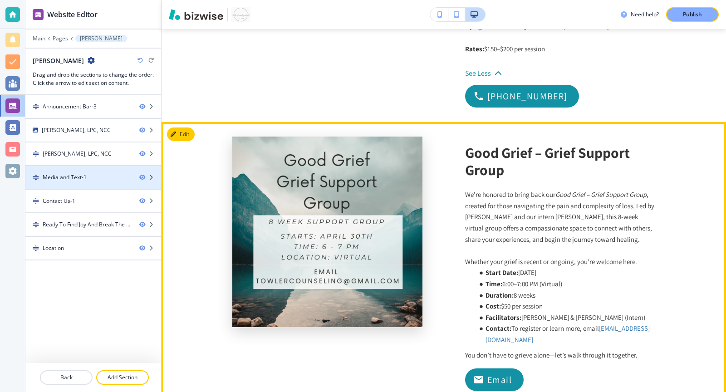
click at [150, 175] on icon "button" at bounding box center [150, 177] width 5 height 5
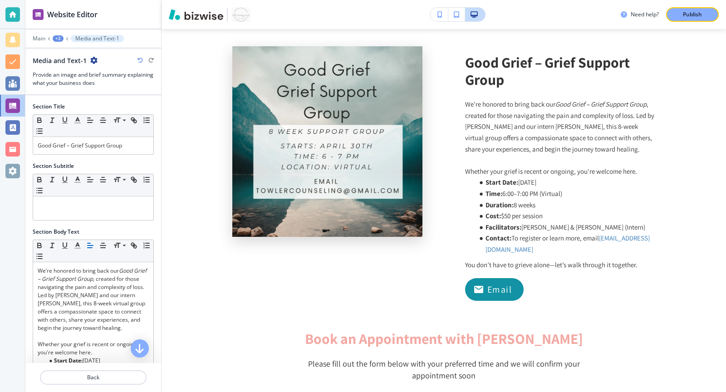
scroll to position [998, 0]
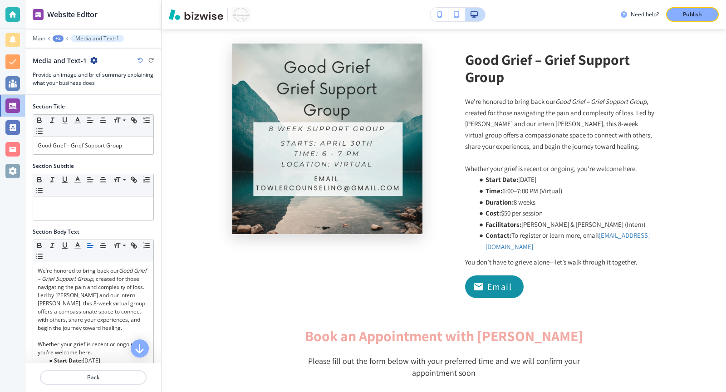
click at [93, 64] on div "Media and Text-1" at bounding box center [65, 61] width 65 height 10
click at [93, 59] on icon "button" at bounding box center [93, 60] width 7 height 7
click at [103, 105] on p "Delete Section" at bounding box center [118, 107] width 46 height 8
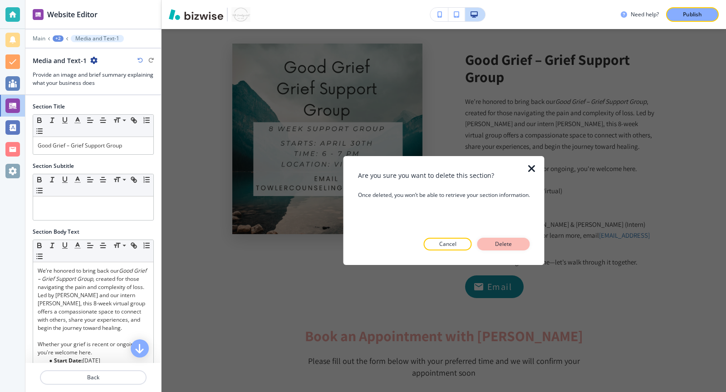
click at [505, 246] on p "Delete" at bounding box center [504, 244] width 22 height 8
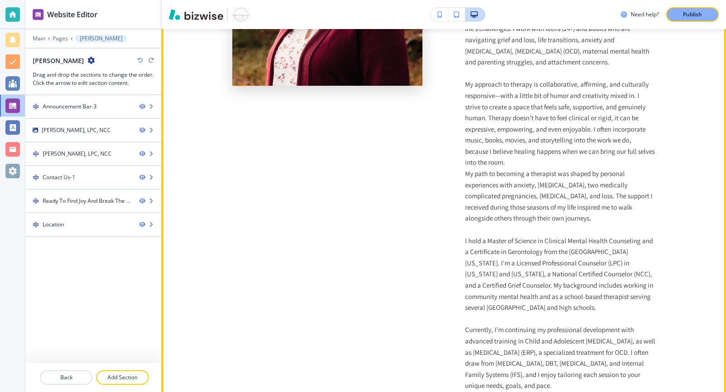
scroll to position [401, 0]
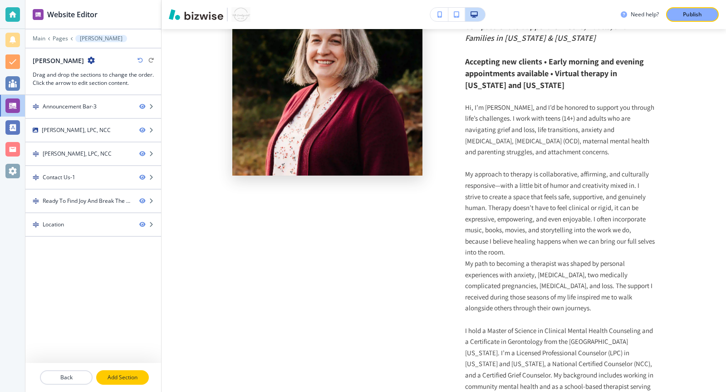
click at [117, 377] on p "Add Section" at bounding box center [122, 377] width 51 height 8
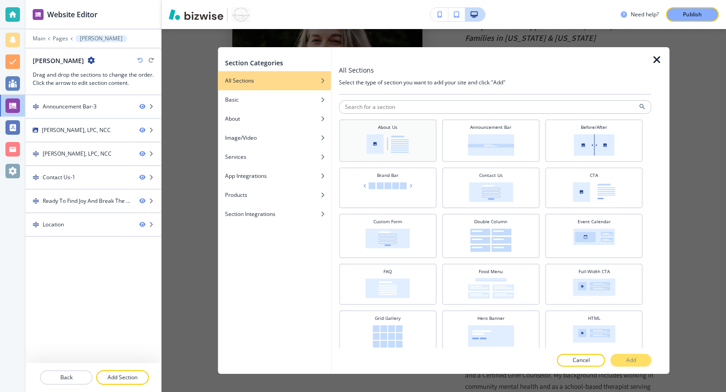
click at [404, 143] on img at bounding box center [388, 144] width 43 height 20
click at [623, 362] on button "Add" at bounding box center [631, 360] width 41 height 13
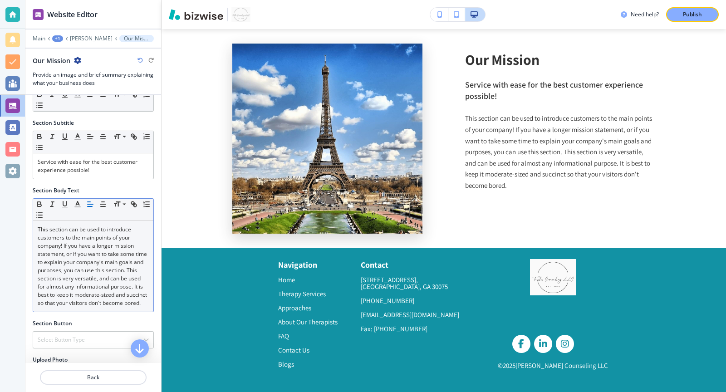
scroll to position [29, 0]
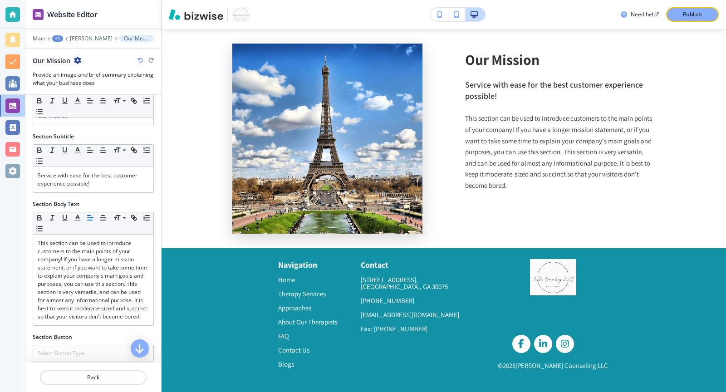
click at [77, 61] on icon "button" at bounding box center [77, 60] width 7 height 7
click at [89, 103] on p "Delete Section" at bounding box center [102, 107] width 46 height 8
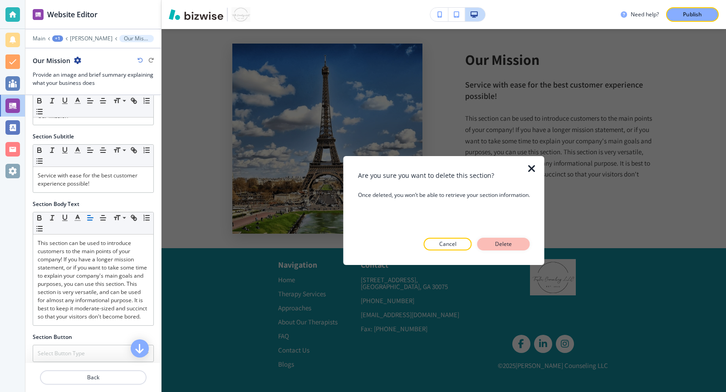
click at [501, 245] on p "Delete" at bounding box center [504, 244] width 22 height 8
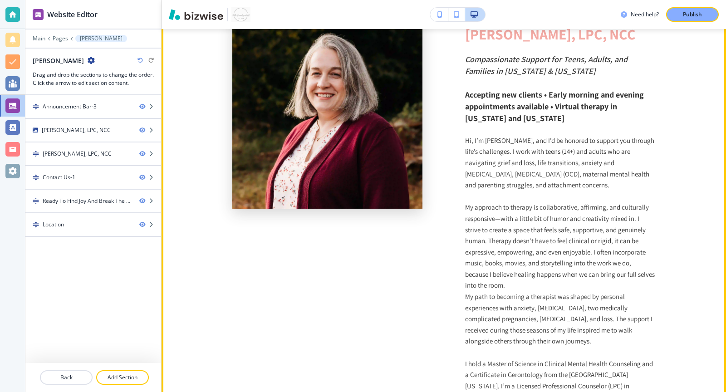
scroll to position [362, 0]
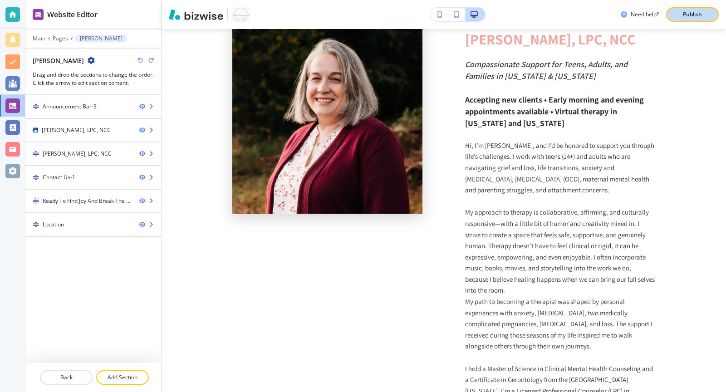
click at [700, 16] on p "Publish" at bounding box center [692, 14] width 19 height 8
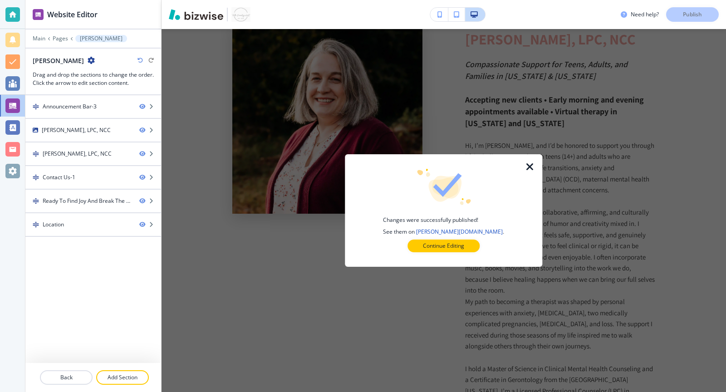
click at [528, 166] on icon "button" at bounding box center [529, 166] width 11 height 11
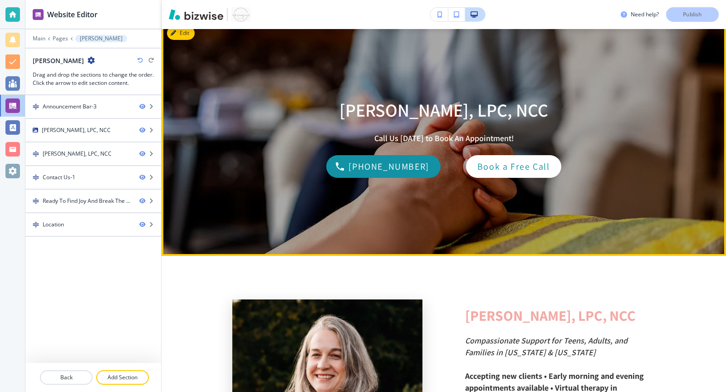
scroll to position [0, 0]
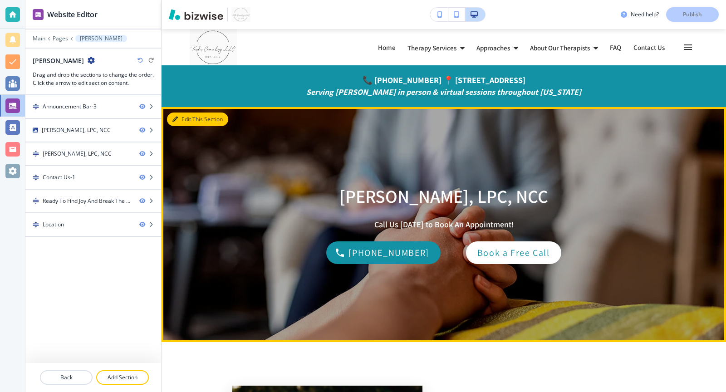
click at [187, 124] on button "Edit This Section" at bounding box center [197, 120] width 61 height 14
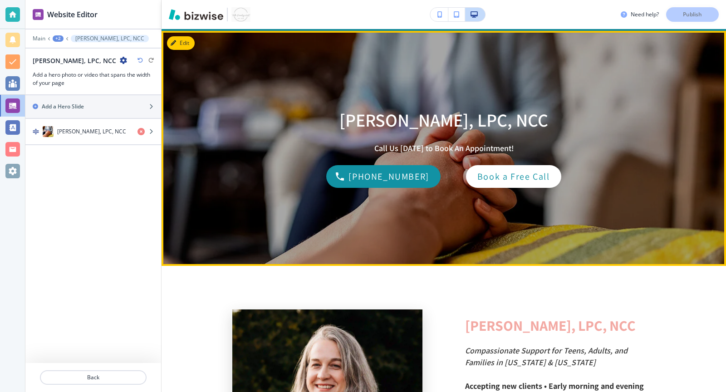
scroll to position [78, 0]
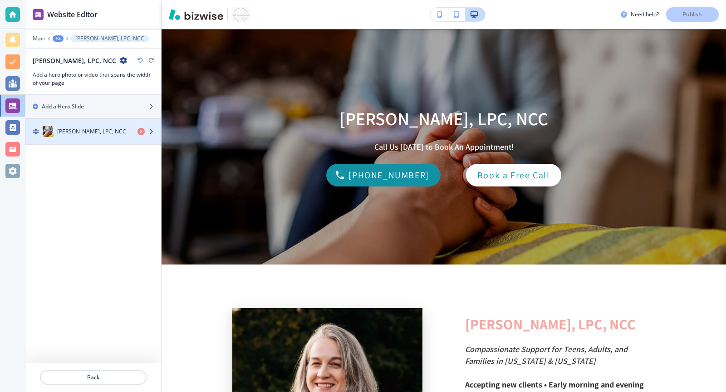
click at [157, 134] on div "[PERSON_NAME], LPC, NCC" at bounding box center [93, 131] width 136 height 11
click at [149, 132] on div "button" at bounding box center [149, 131] width 24 height 7
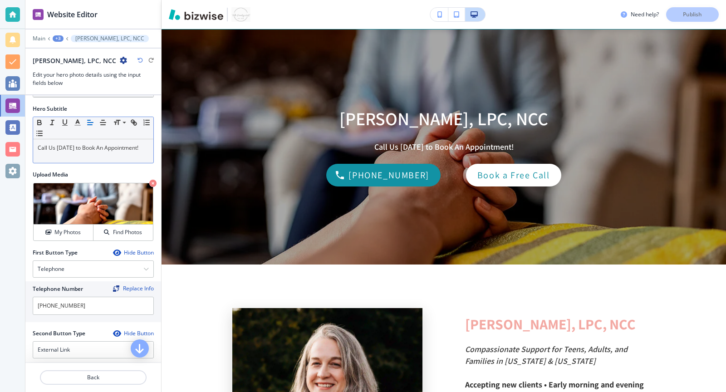
scroll to position [0, 0]
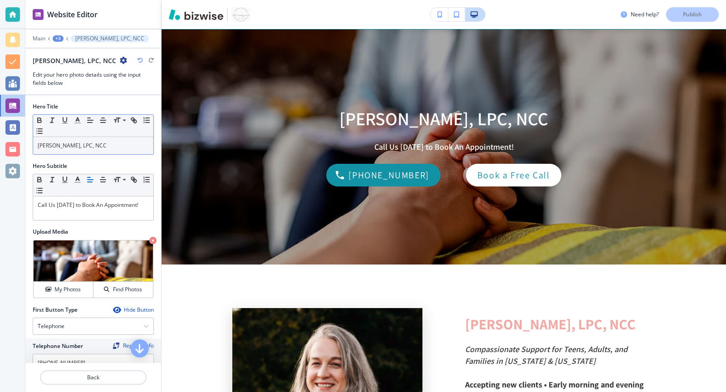
click at [81, 148] on div "[PERSON_NAME], LPC, NCC" at bounding box center [93, 145] width 120 height 17
copy p "[PERSON_NAME], LPC, NCC"
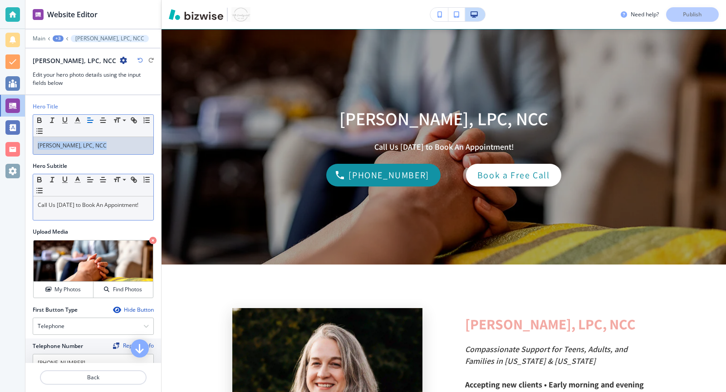
click at [111, 201] on p "Call Us [DATE] to Book An Appointment!" at bounding box center [93, 205] width 111 height 8
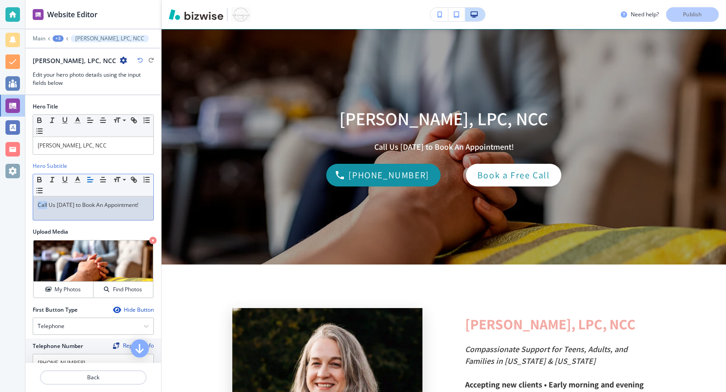
click at [111, 201] on p "Call Us [DATE] to Book An Appointment!" at bounding box center [93, 205] width 111 height 8
copy p "Call Us [DATE] to Book An Appointment!"
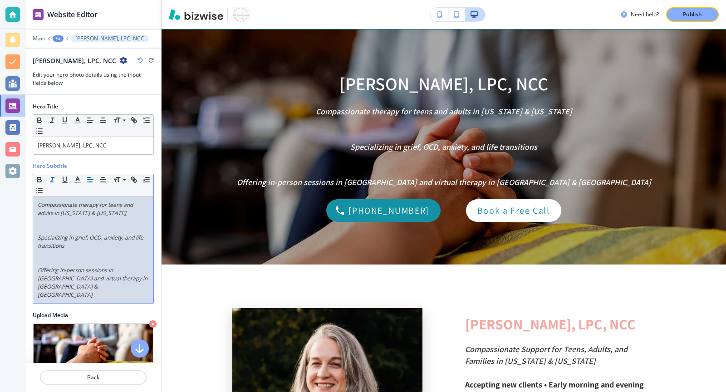
click at [71, 225] on p at bounding box center [93, 229] width 111 height 8
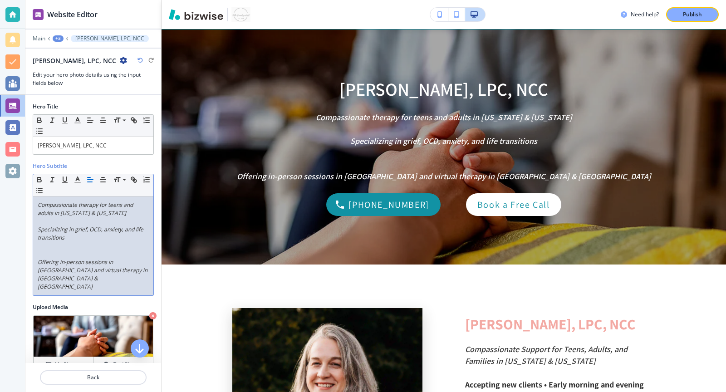
click at [60, 243] on p at bounding box center [93, 246] width 111 height 8
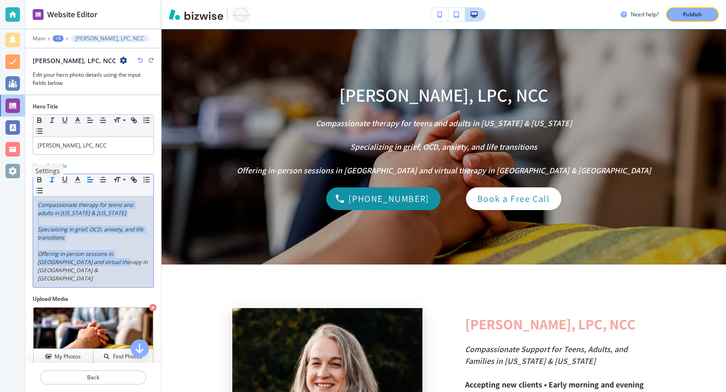
drag, startPoint x: 116, startPoint y: 262, endPoint x: 0, endPoint y: 174, distance: 145.3
click at [0, 174] on div "Website Editor Main +3 [PERSON_NAME], LPC, NCC [PERSON_NAME], LPC, [GEOGRAPHIC_…" at bounding box center [363, 196] width 726 height 392
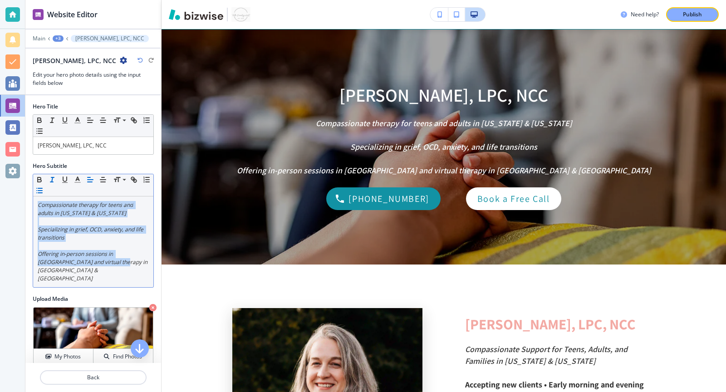
click at [39, 188] on line "button" at bounding box center [40, 188] width 4 height 0
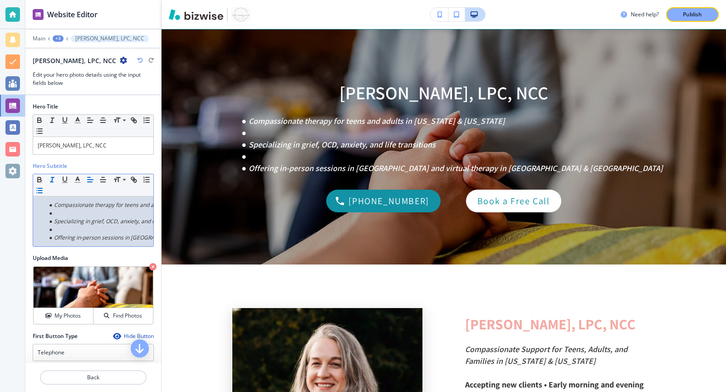
click at [60, 210] on li at bounding box center [97, 213] width 103 height 8
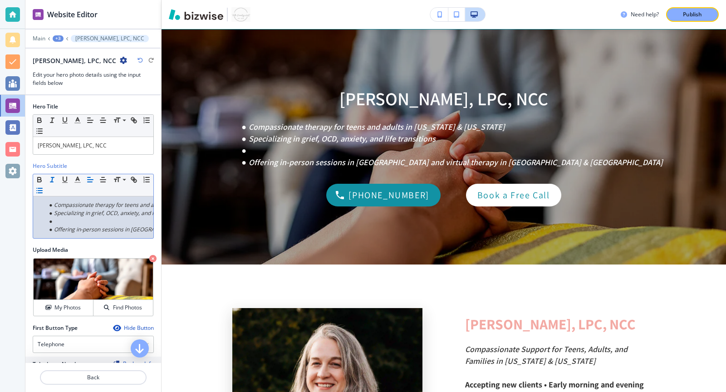
click at [64, 222] on li at bounding box center [97, 221] width 103 height 8
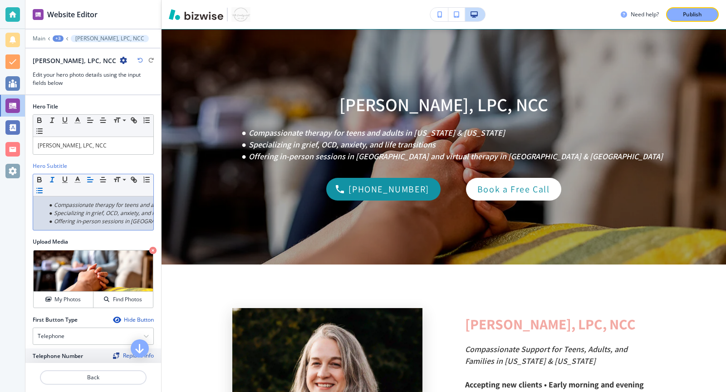
click at [54, 201] on em "Compassionate therapy for teens and adults in [US_STATE] & [US_STATE]" at bounding box center [146, 205] width 185 height 8
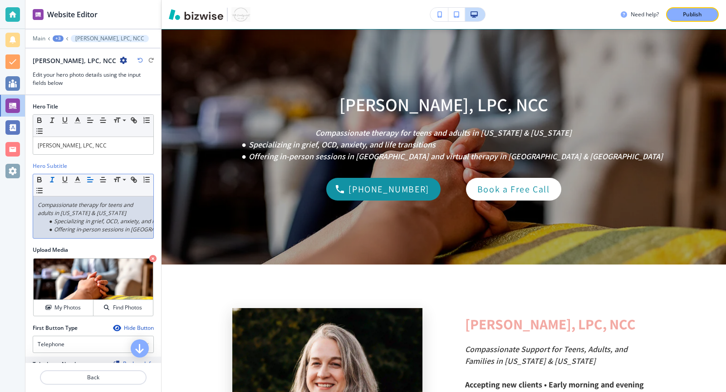
click at [55, 217] on em "Specializing in grief, OCD, anxiety, and life transitions" at bounding box center [121, 221] width 134 height 8
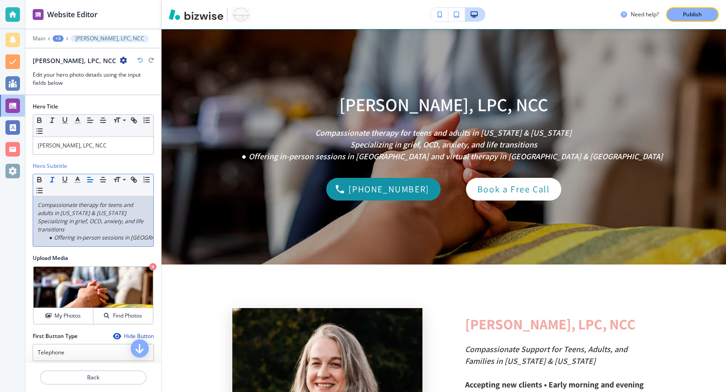
click at [55, 235] on em "Offering in-person sessions in [GEOGRAPHIC_DATA] and virtual therapy in [GEOGRA…" at bounding box center [206, 238] width 304 height 8
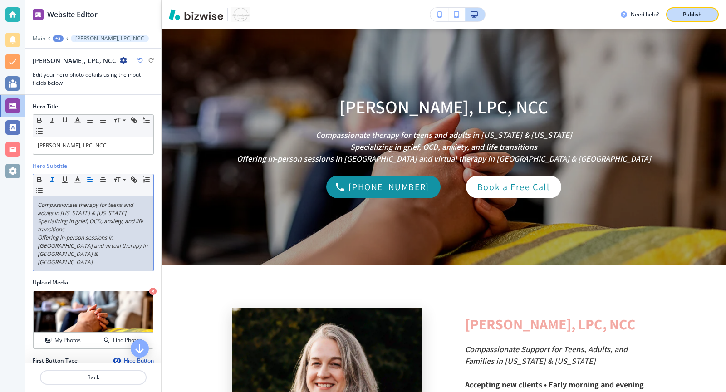
click at [704, 15] on div "Publish" at bounding box center [692, 14] width 29 height 8
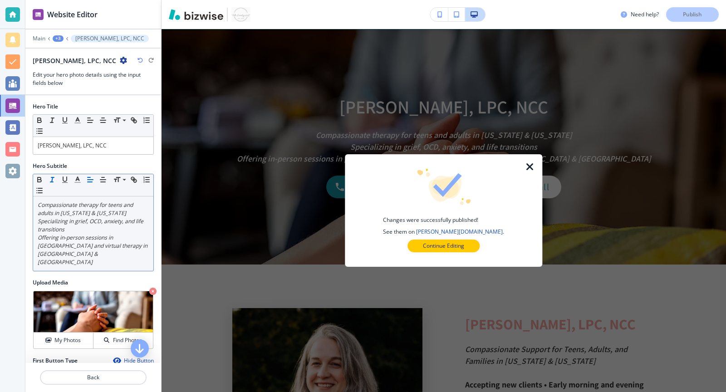
click at [529, 166] on icon "button" at bounding box center [529, 166] width 11 height 11
